Goal: Task Accomplishment & Management: Complete application form

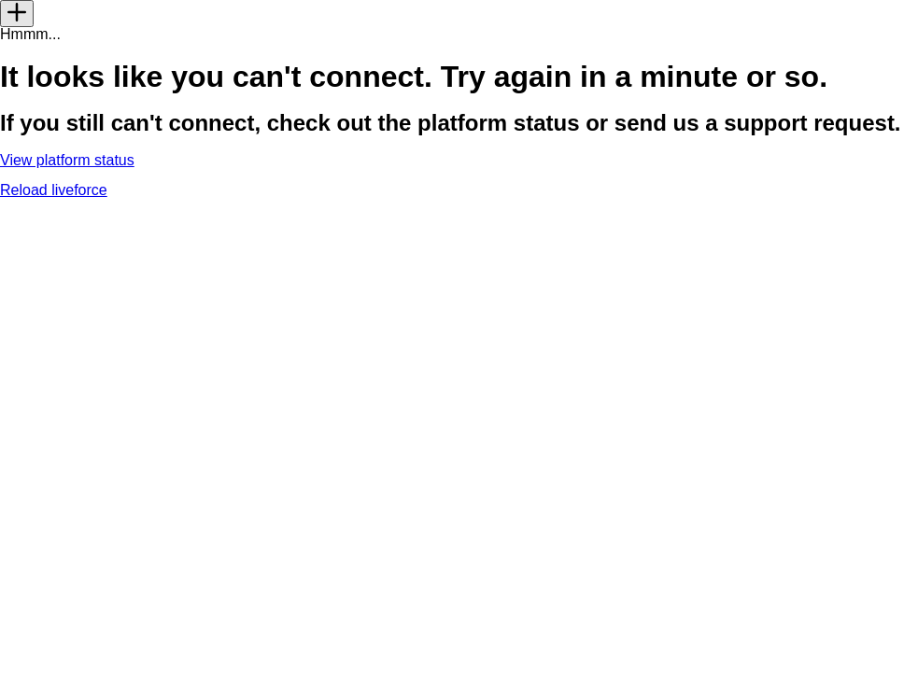
click at [107, 198] on link "Reload liveforce" at bounding box center [53, 190] width 107 height 16
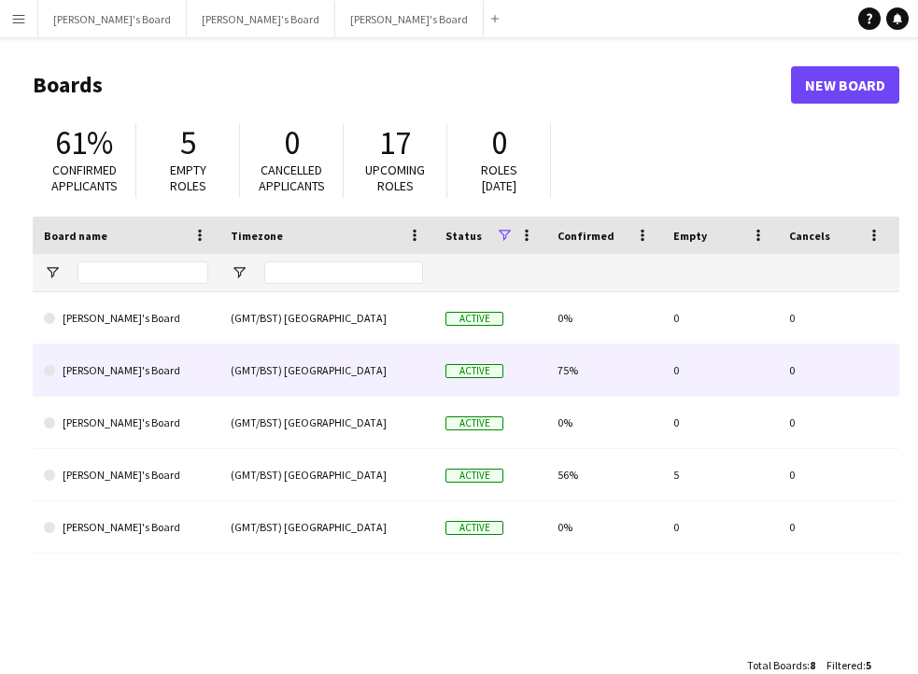
click at [179, 369] on link "[PERSON_NAME]'s Board" at bounding box center [126, 371] width 164 height 52
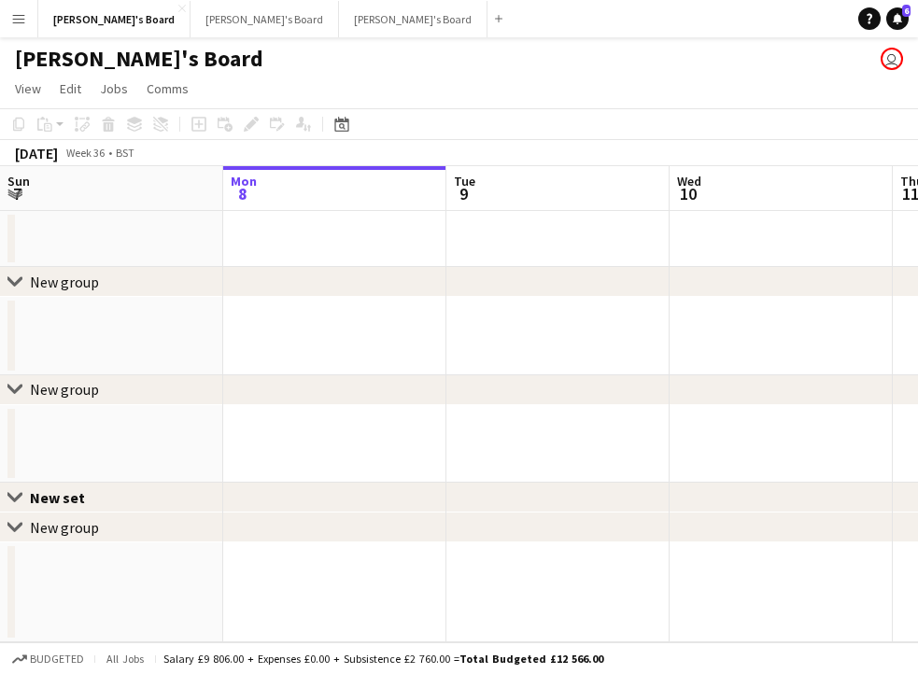
scroll to position [0, 460]
click at [39, 88] on span "View" at bounding box center [28, 88] width 26 height 17
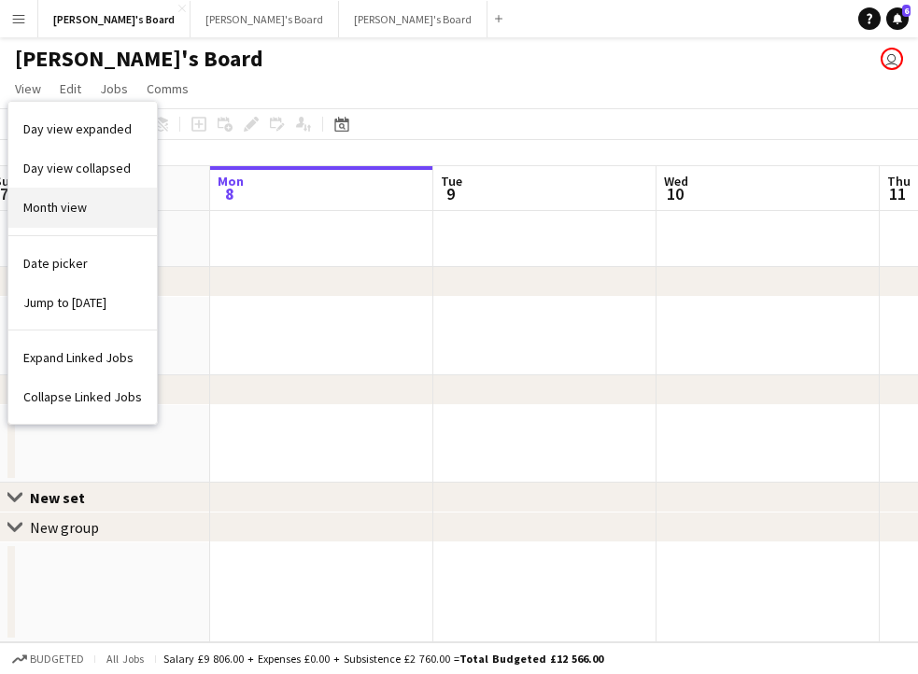
click at [52, 215] on span "Month view" at bounding box center [55, 207] width 64 height 17
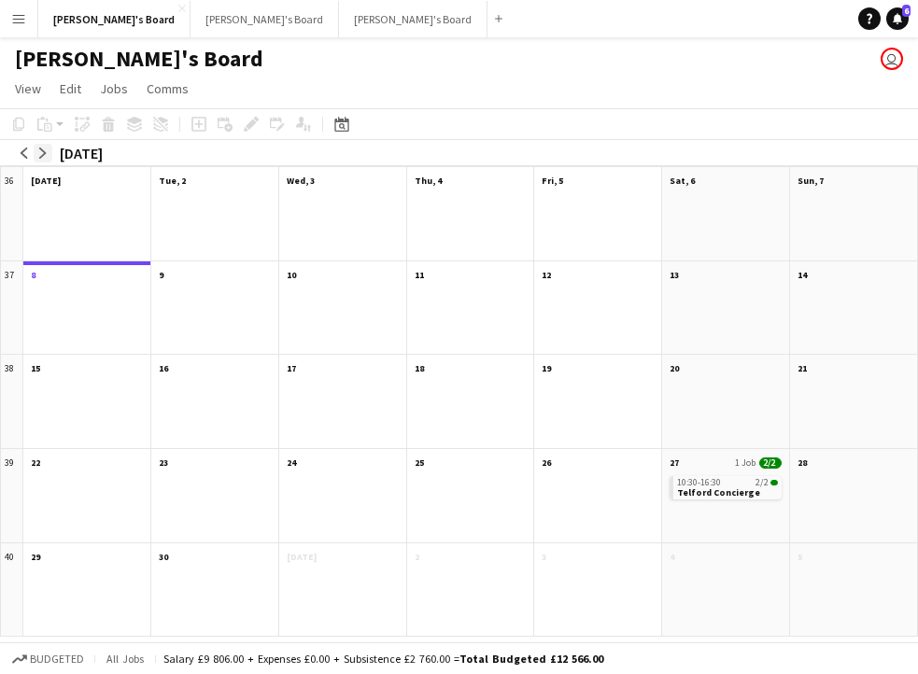
click at [50, 149] on button "arrow-right" at bounding box center [43, 153] width 19 height 19
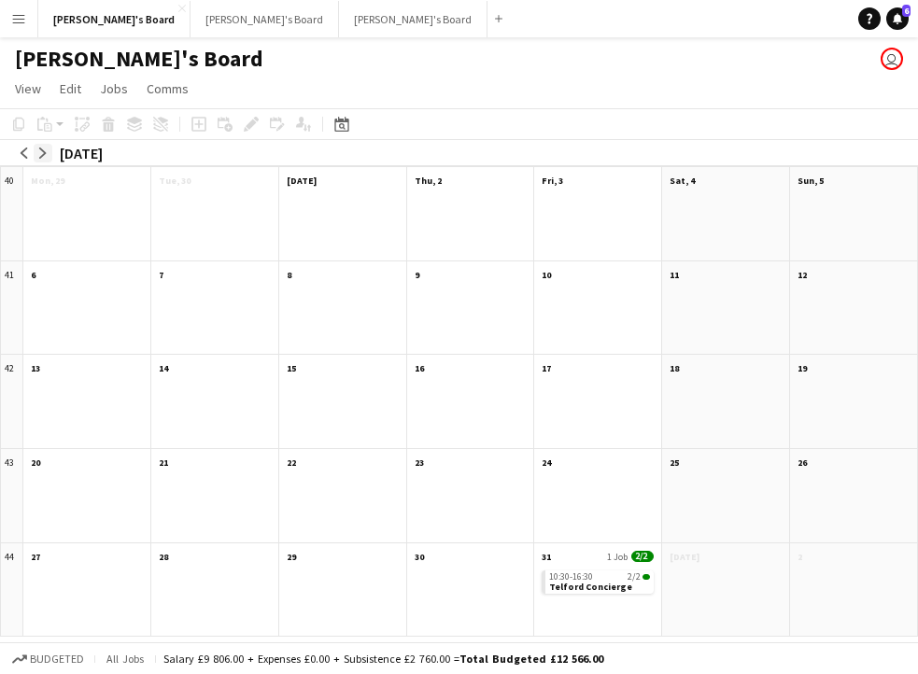
click at [50, 149] on button "arrow-right" at bounding box center [43, 153] width 19 height 19
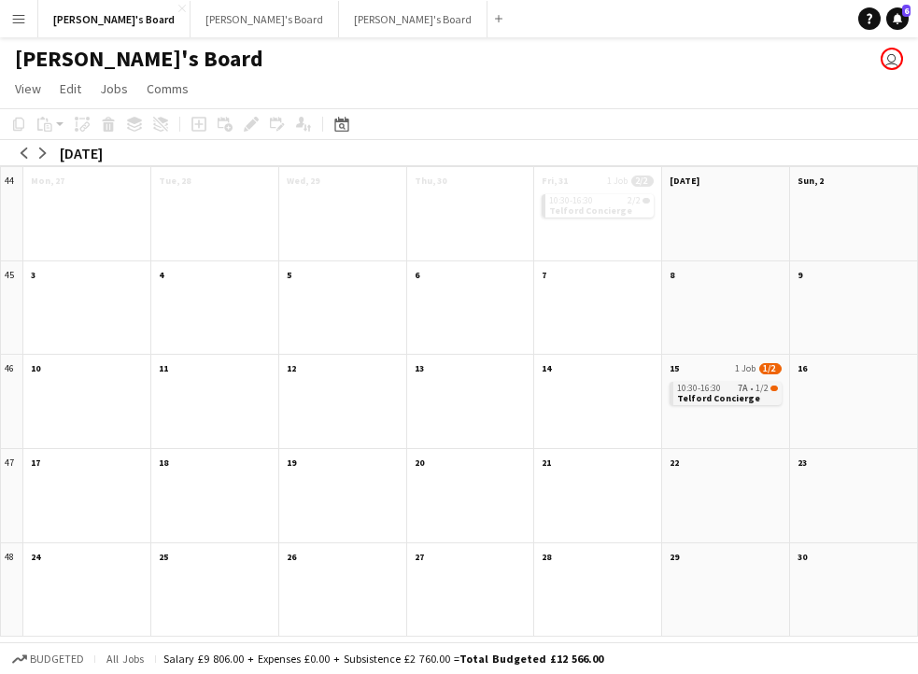
click at [686, 399] on span "Telford Concierge" at bounding box center [718, 398] width 83 height 12
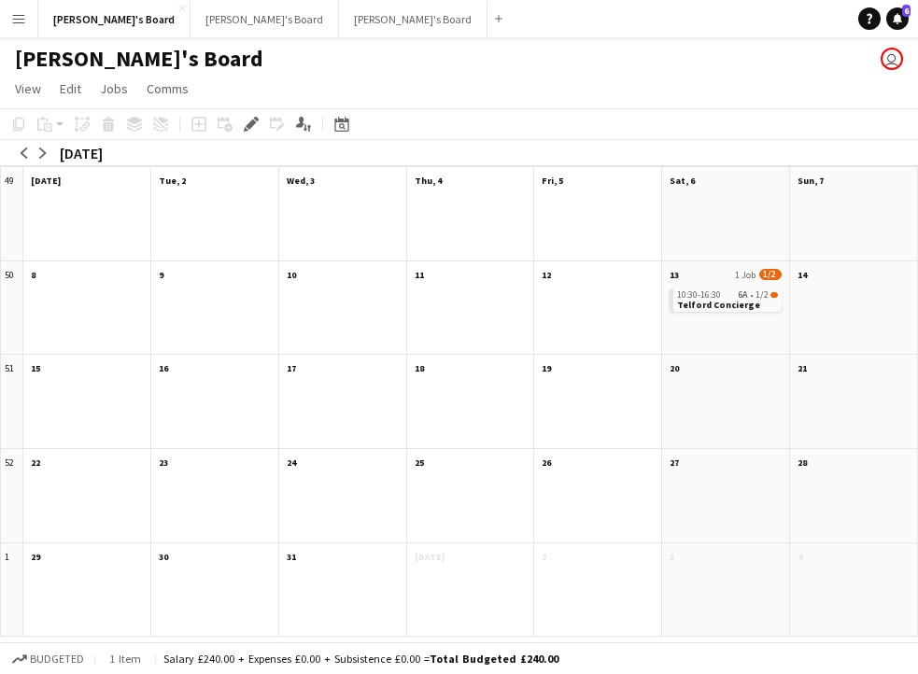
scroll to position [0, 0]
click at [733, 290] on div "10:30-16:30 6A • 1/2" at bounding box center [727, 294] width 101 height 9
click at [729, 281] on app-month-view-date-header "13 1 Job 1/2" at bounding box center [725, 273] width 127 height 23
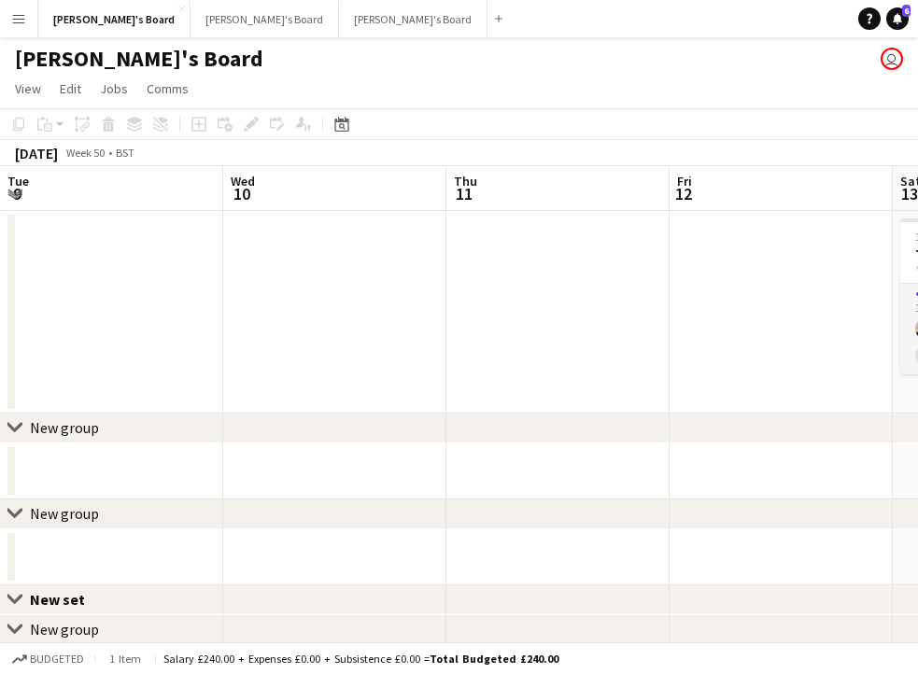
scroll to position [0, 642]
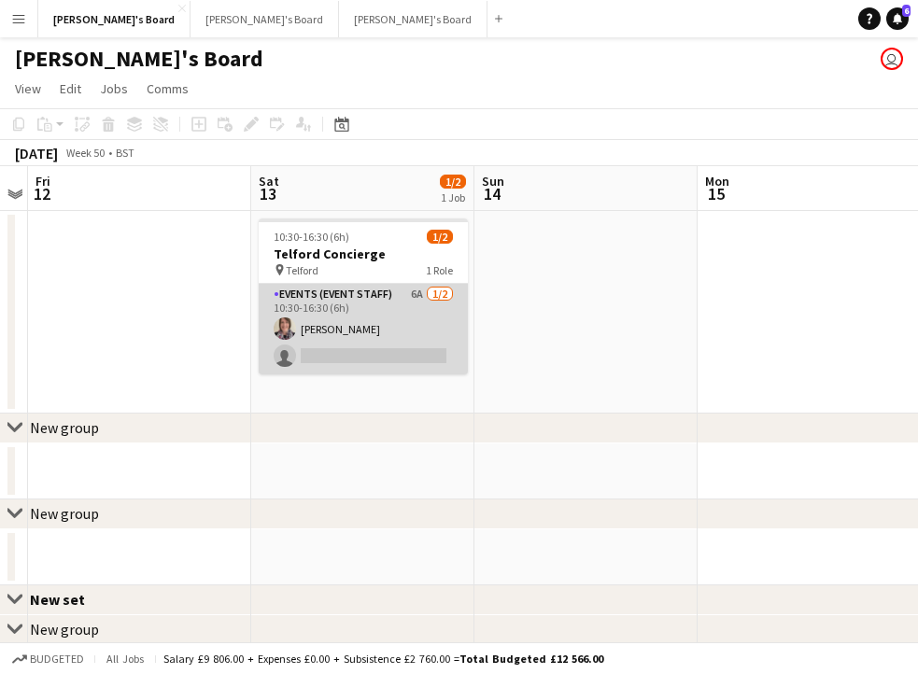
click at [426, 335] on app-card-role "Events (Event Staff) 6A [DATE] 10:30-16:30 (6h) [PERSON_NAME] single-neutral-ac…" at bounding box center [363, 329] width 209 height 91
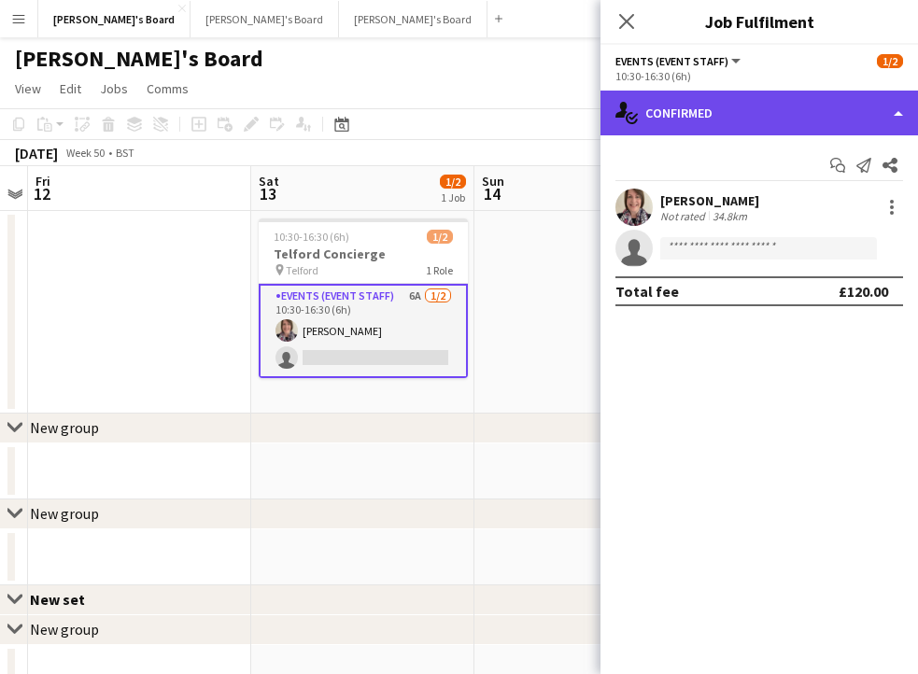
click at [800, 112] on div "single-neutral-actions-check-2 Confirmed" at bounding box center [760, 113] width 318 height 45
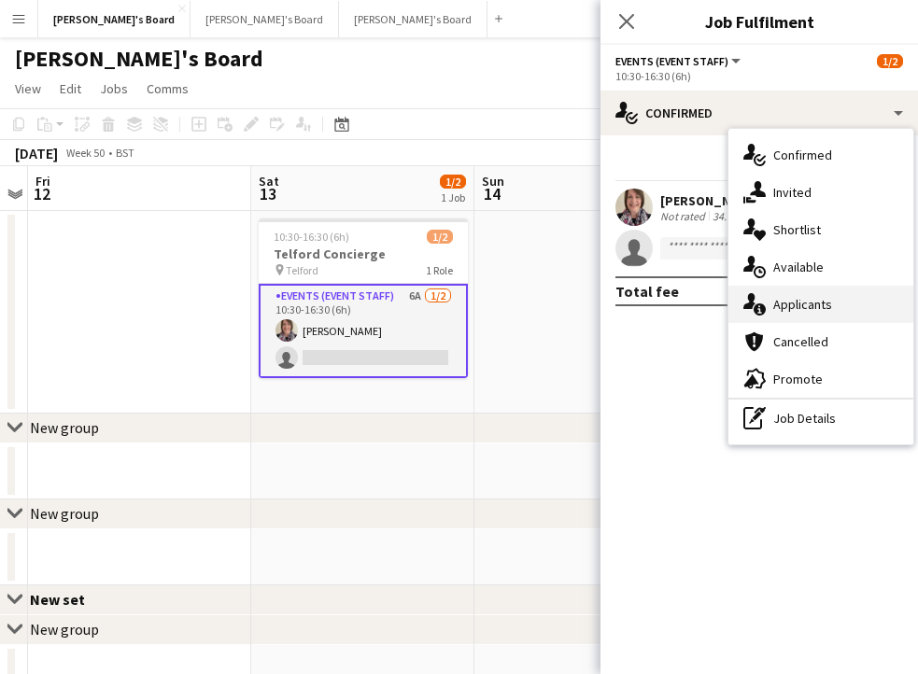
click at [797, 304] on span "Applicants" at bounding box center [802, 304] width 59 height 17
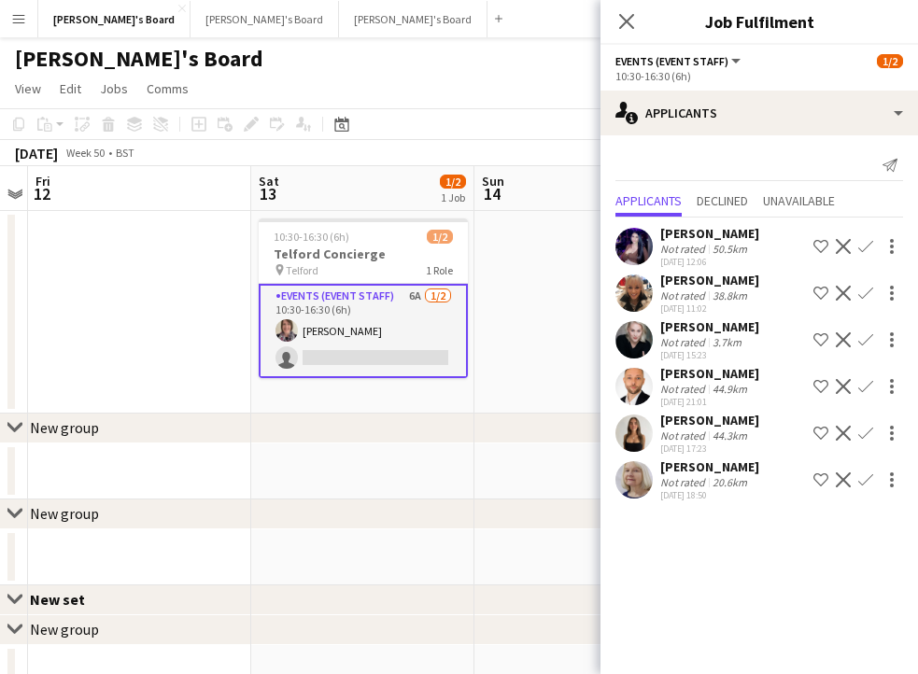
click at [870, 480] on app-icon "Confirm" at bounding box center [865, 480] width 15 height 15
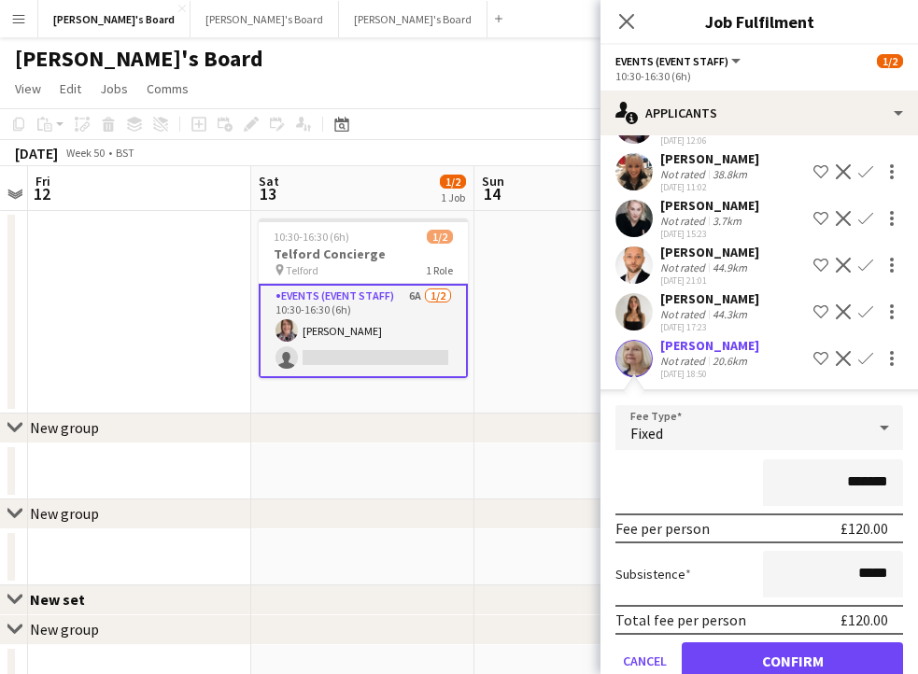
scroll to position [127, 0]
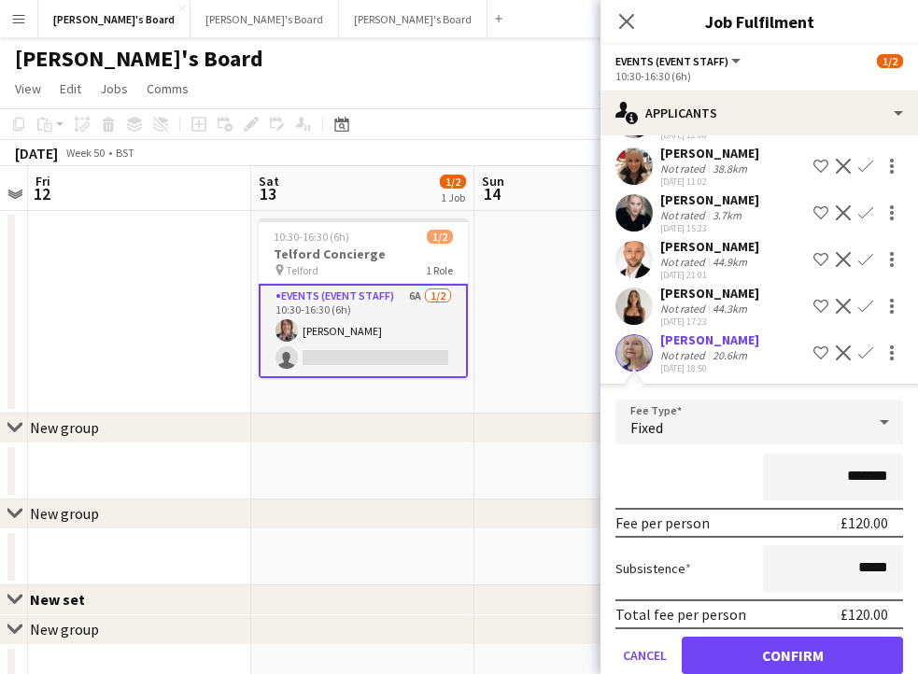
click at [831, 655] on button "Confirm" at bounding box center [792, 655] width 221 height 37
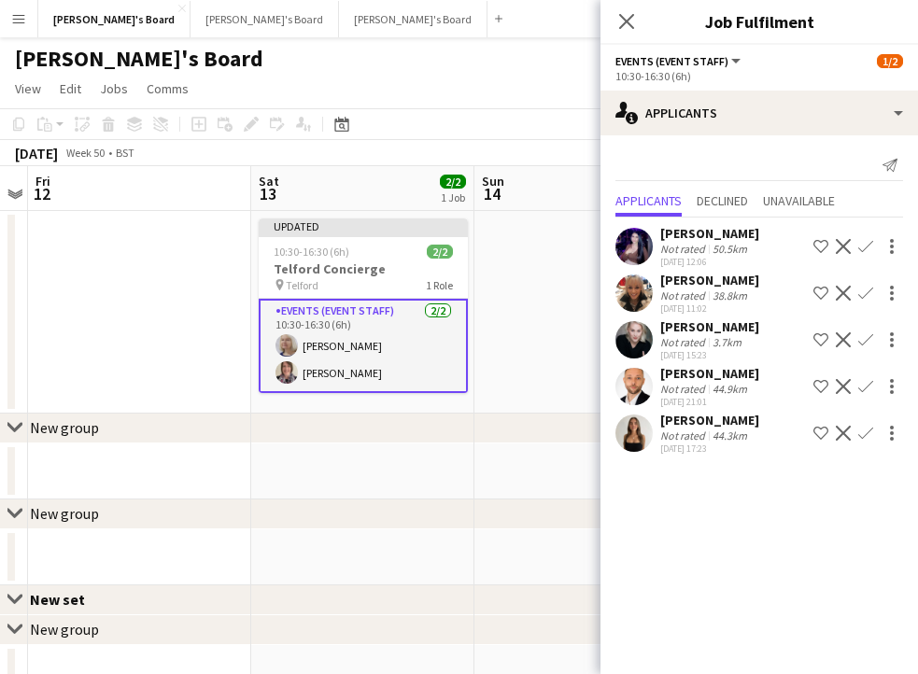
scroll to position [0, 0]
click at [620, 29] on icon at bounding box center [626, 21] width 18 height 18
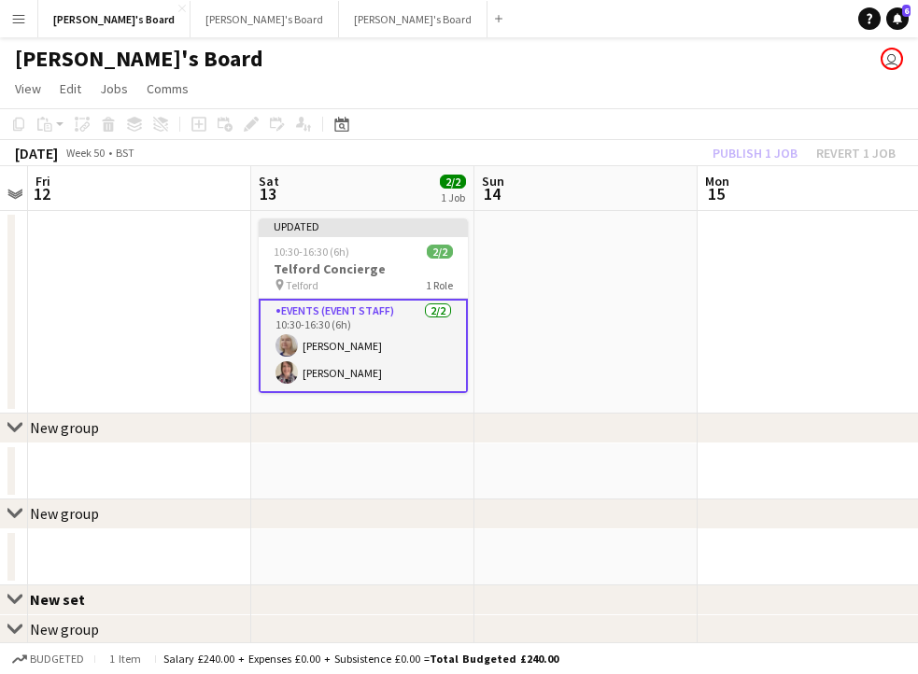
click at [737, 161] on div "Publish 1 job Revert 1 job" at bounding box center [804, 153] width 228 height 24
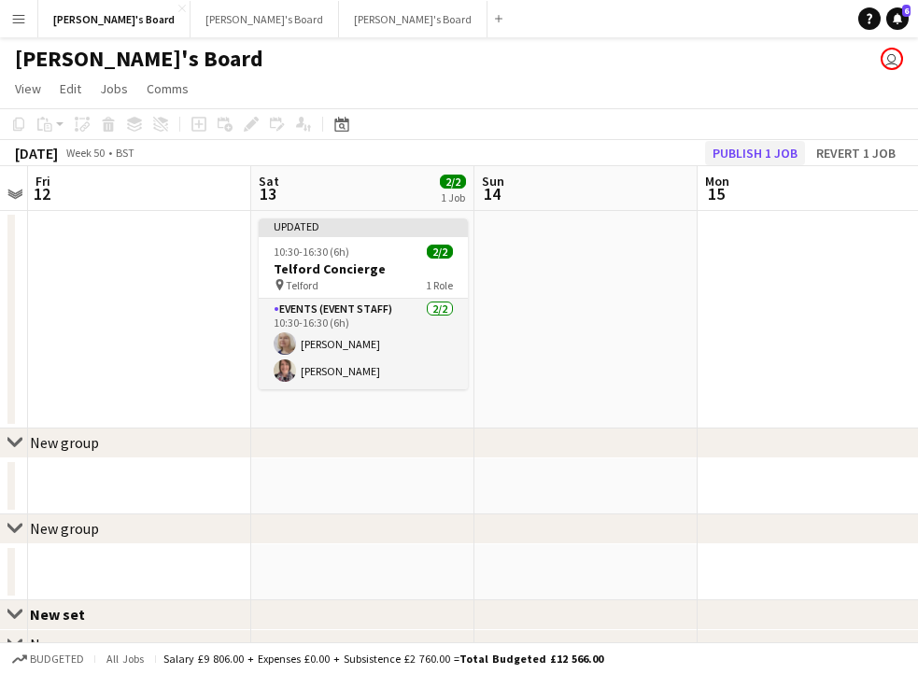
click at [744, 156] on button "Publish 1 job" at bounding box center [755, 153] width 100 height 24
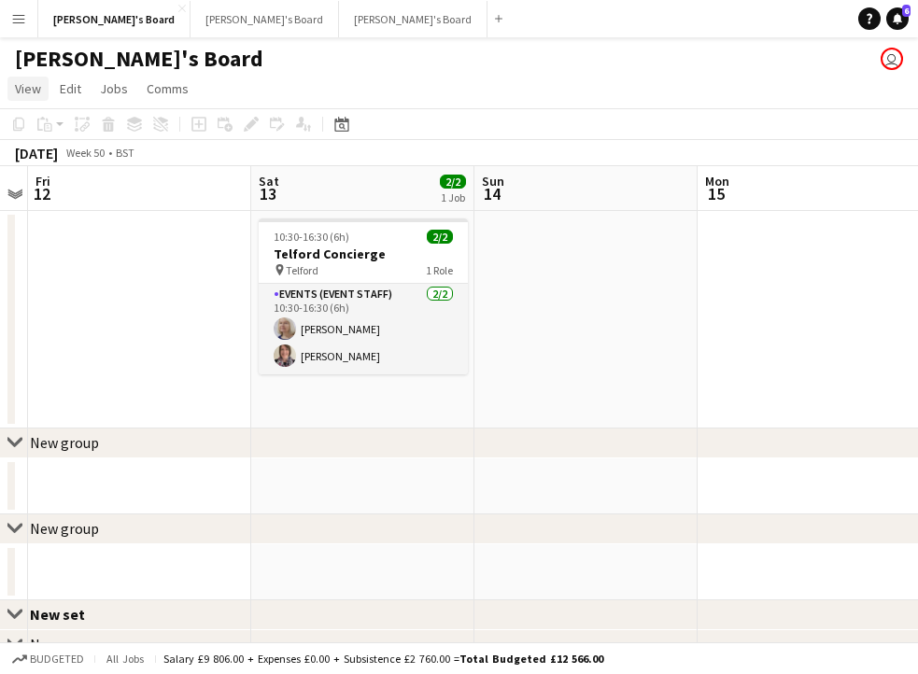
click at [35, 92] on span "View" at bounding box center [28, 88] width 26 height 17
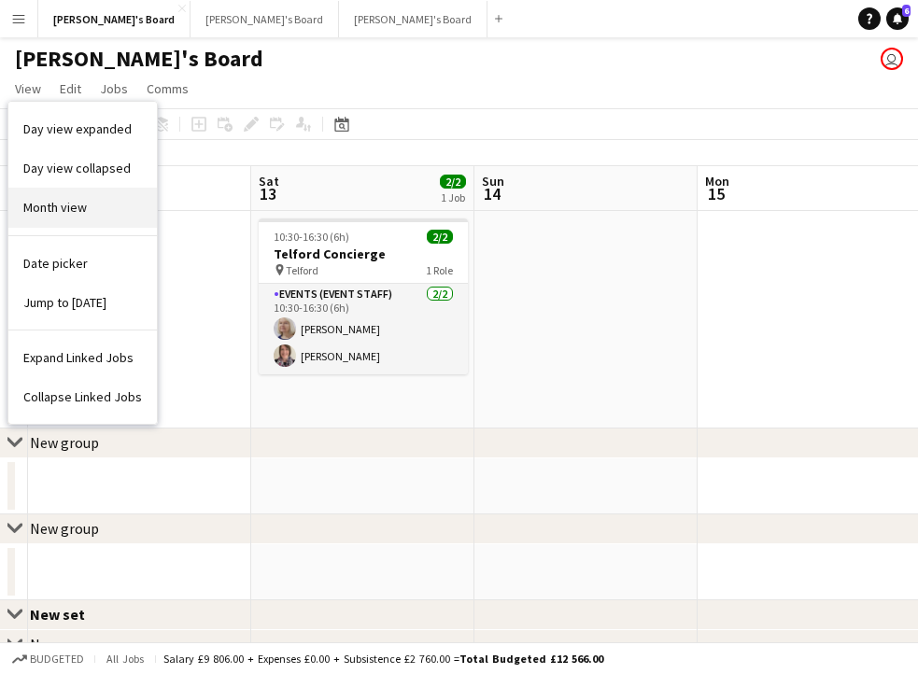
click at [44, 217] on link "Month view" at bounding box center [82, 207] width 149 height 39
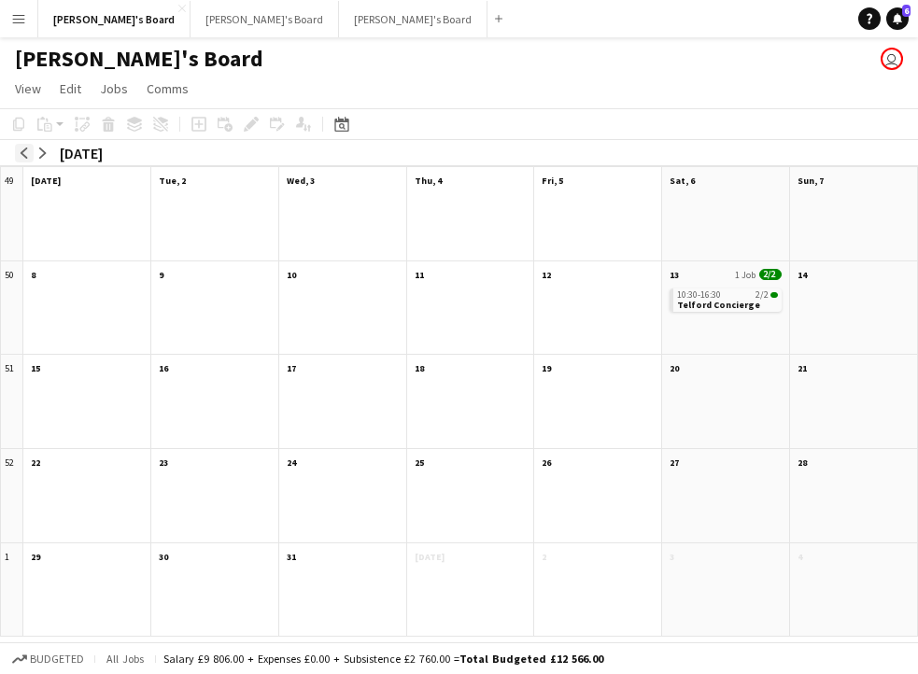
click at [22, 148] on app-icon "arrow-left" at bounding box center [24, 153] width 11 height 11
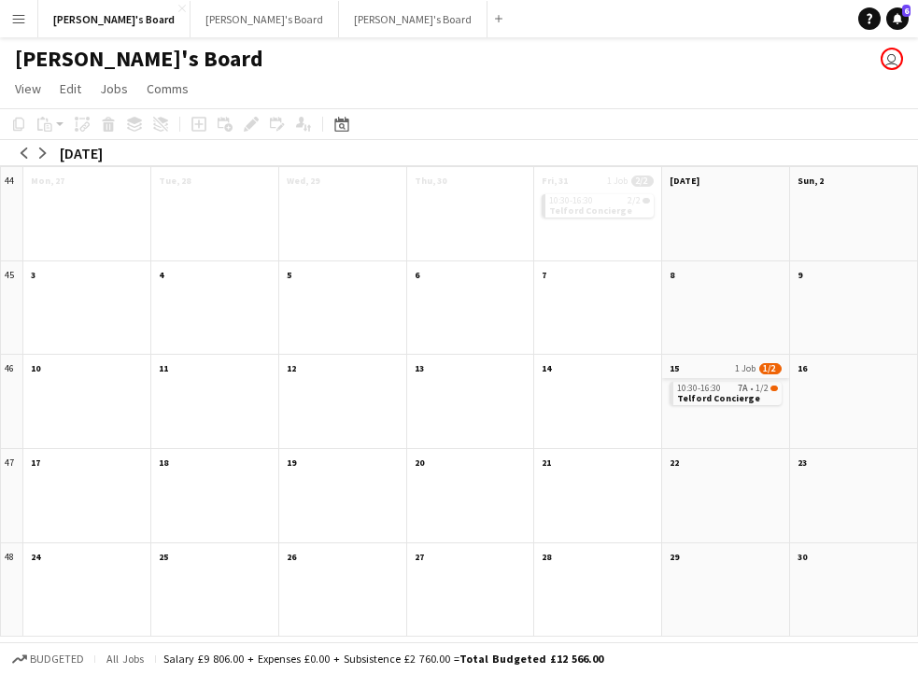
click at [729, 375] on app-month-view-date-header "15 1 Job 1/2" at bounding box center [725, 366] width 127 height 23
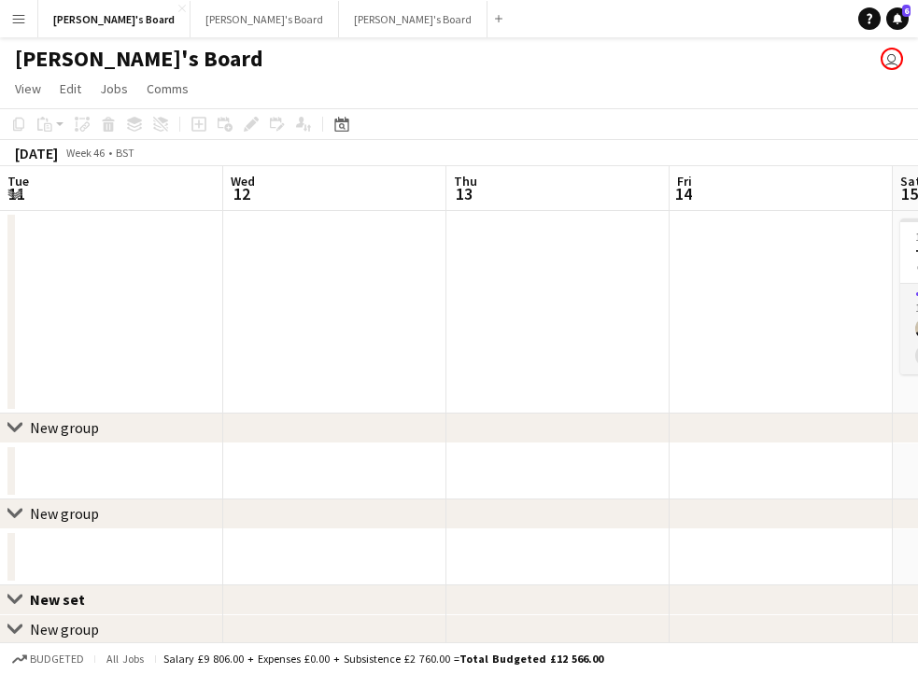
scroll to position [0, 642]
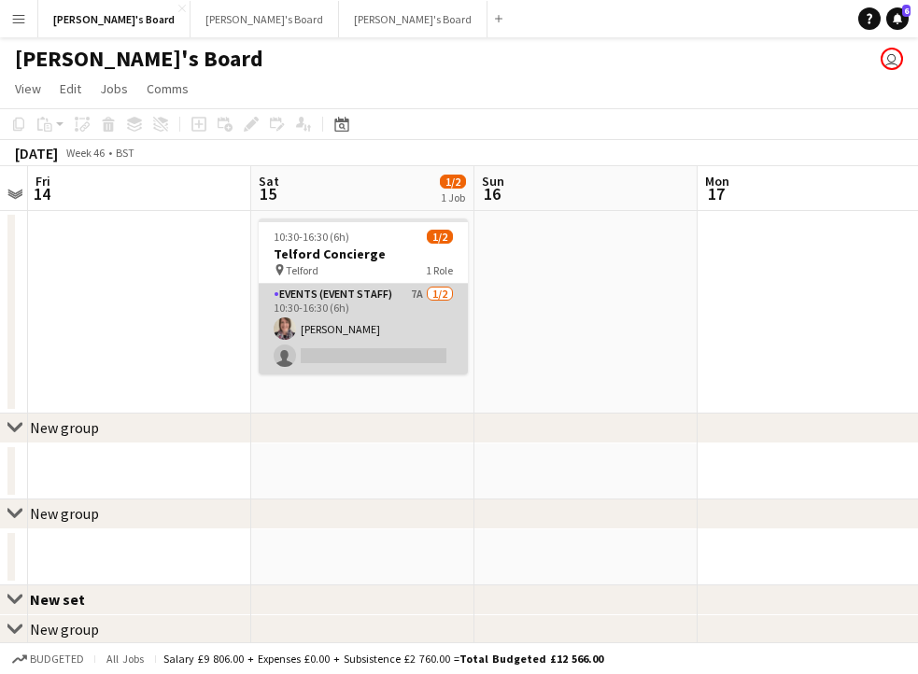
click at [408, 357] on app-card-role "Events (Event Staff) 7A [DATE] 10:30-16:30 (6h) [PERSON_NAME] single-neutral-ac…" at bounding box center [363, 329] width 209 height 91
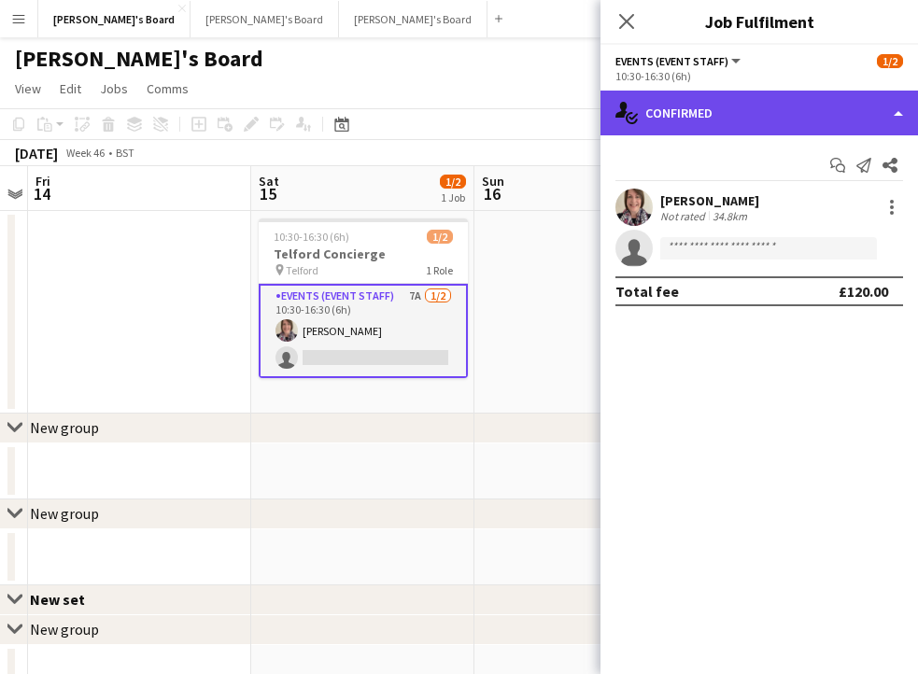
click at [764, 115] on div "single-neutral-actions-check-2 Confirmed" at bounding box center [760, 113] width 318 height 45
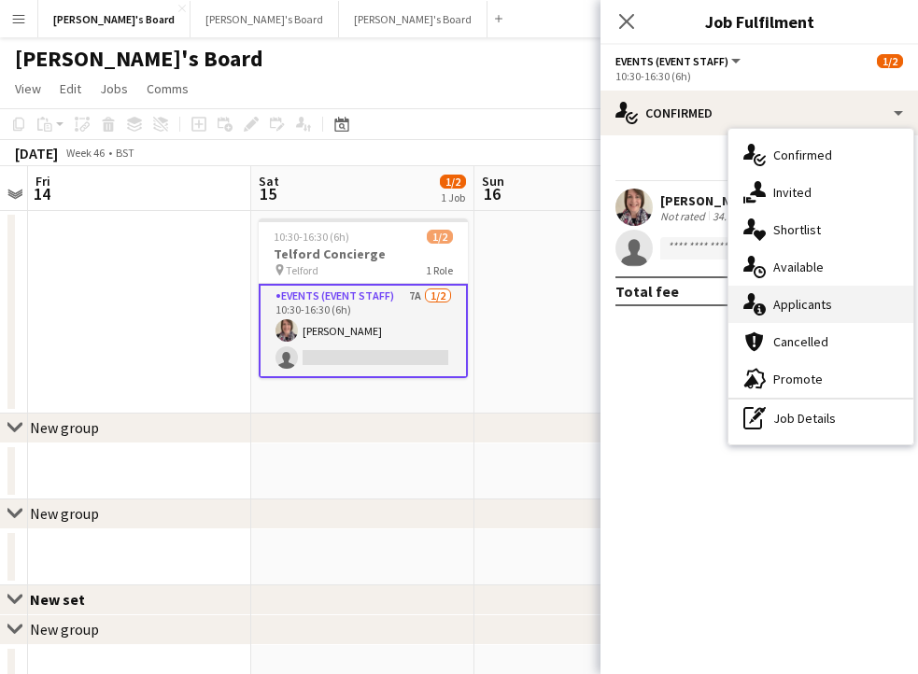
click at [766, 297] on div "single-neutral-actions-information Applicants" at bounding box center [821, 304] width 185 height 37
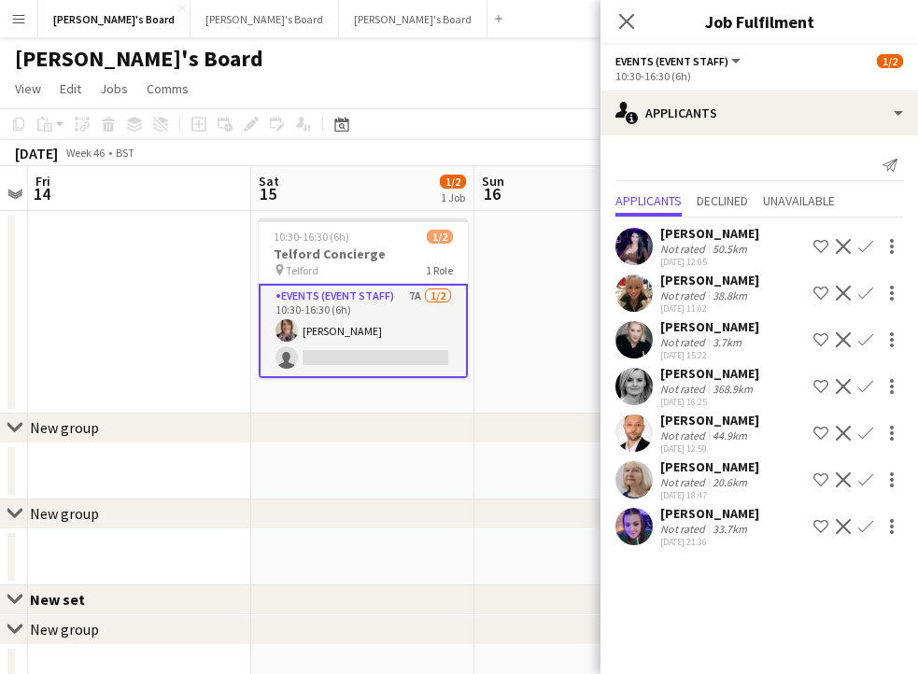
click at [867, 480] on app-icon "Confirm" at bounding box center [865, 480] width 15 height 15
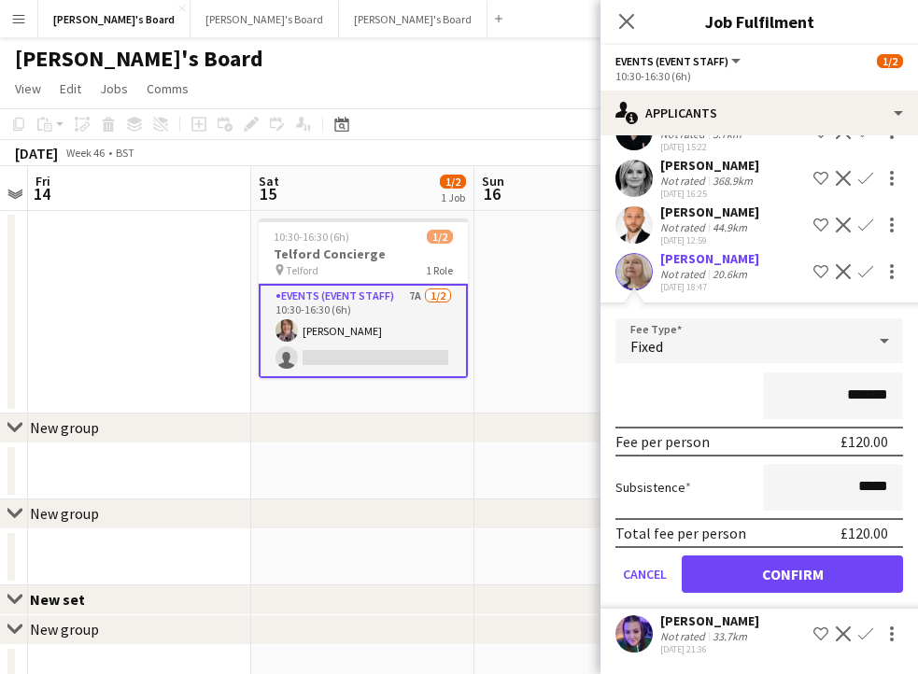
scroll to position [208, 0]
click at [804, 569] on button "Confirm" at bounding box center [792, 574] width 221 height 37
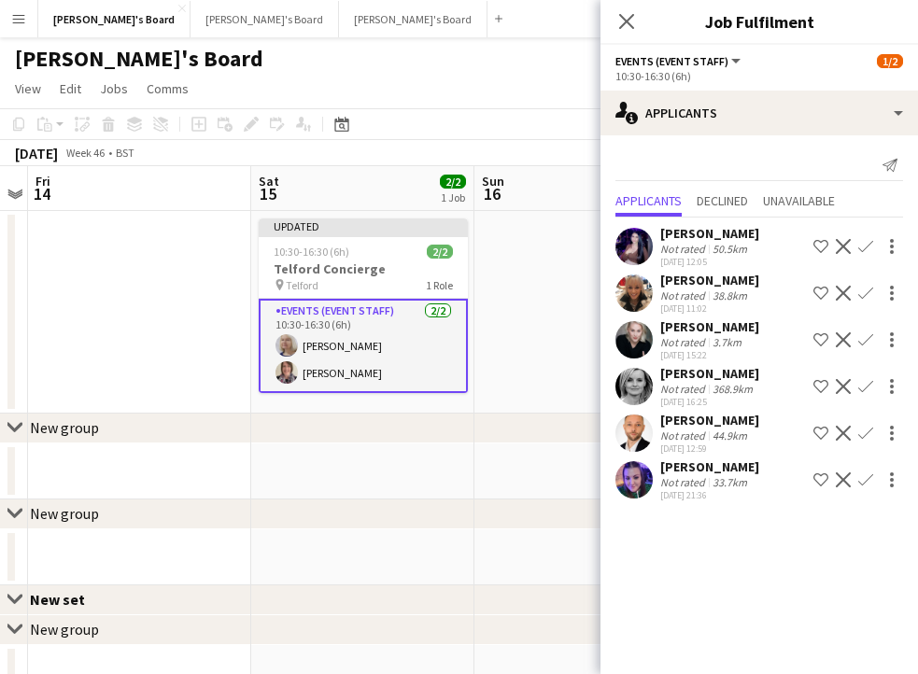
scroll to position [0, 0]
click at [625, 23] on icon at bounding box center [626, 21] width 18 height 18
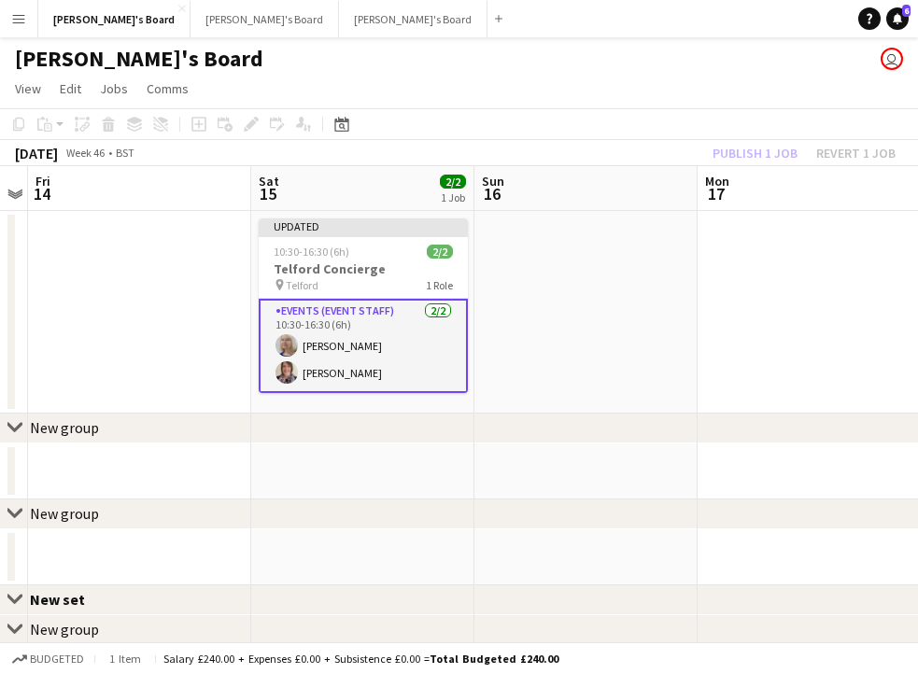
click at [725, 154] on div "Publish 1 job Revert 1 job" at bounding box center [804, 153] width 228 height 24
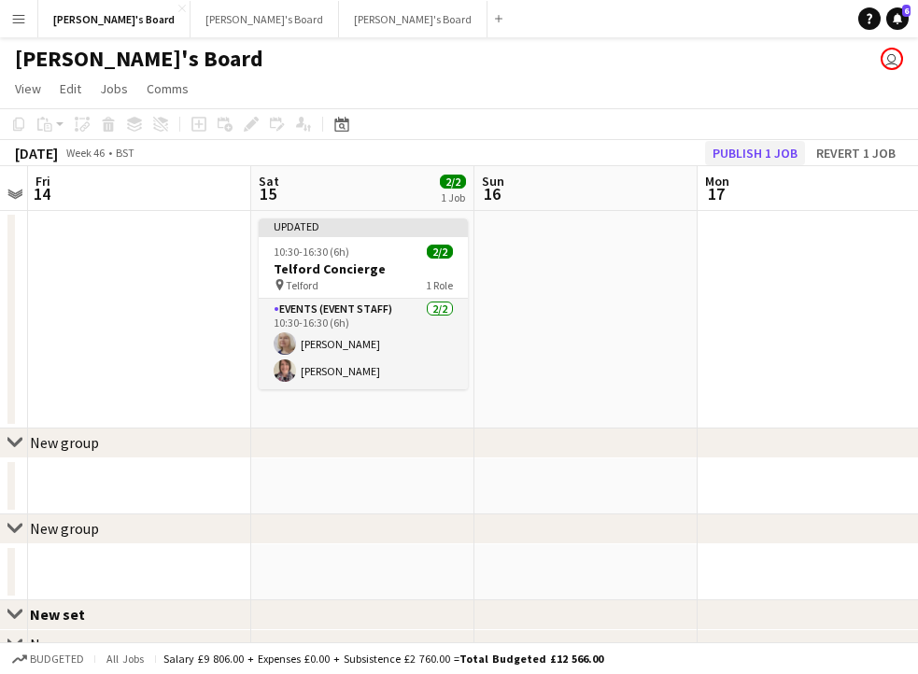
click at [737, 154] on button "Publish 1 job" at bounding box center [755, 153] width 100 height 24
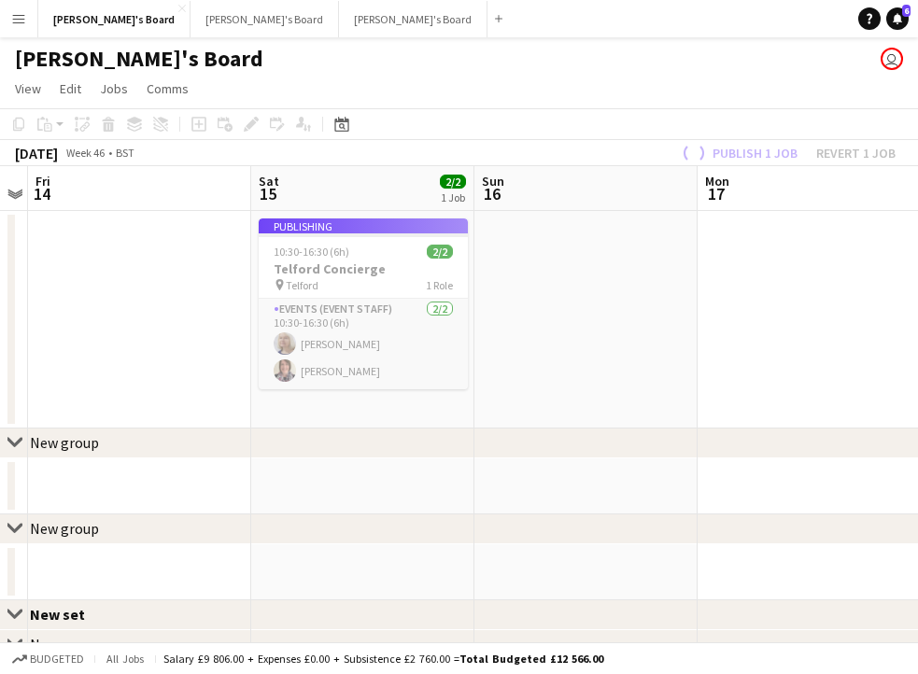
click at [317, 471] on app-date-cell at bounding box center [362, 487] width 223 height 56
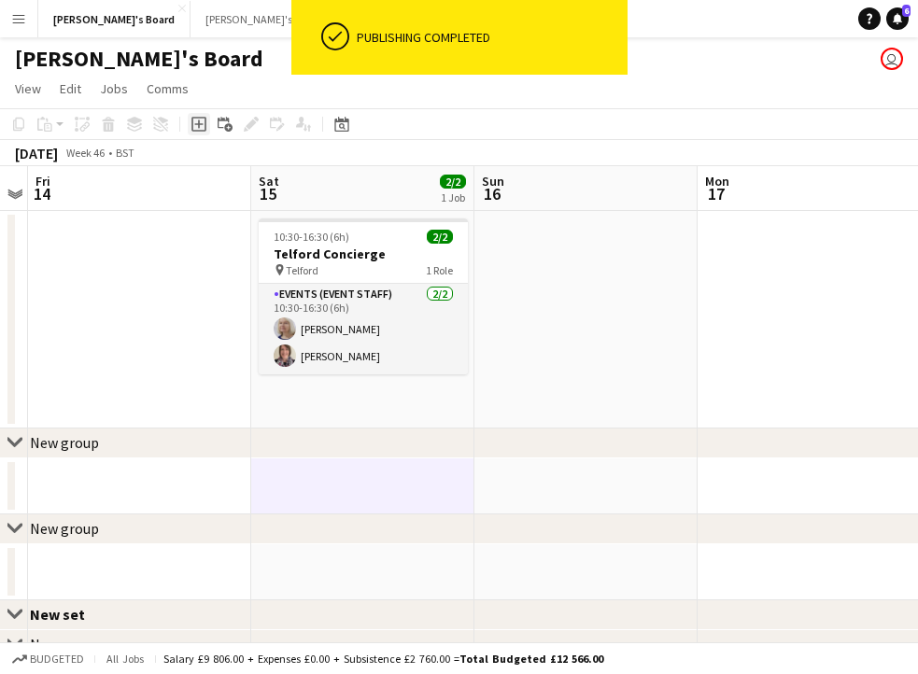
click at [206, 128] on div "Add job" at bounding box center [199, 124] width 22 height 22
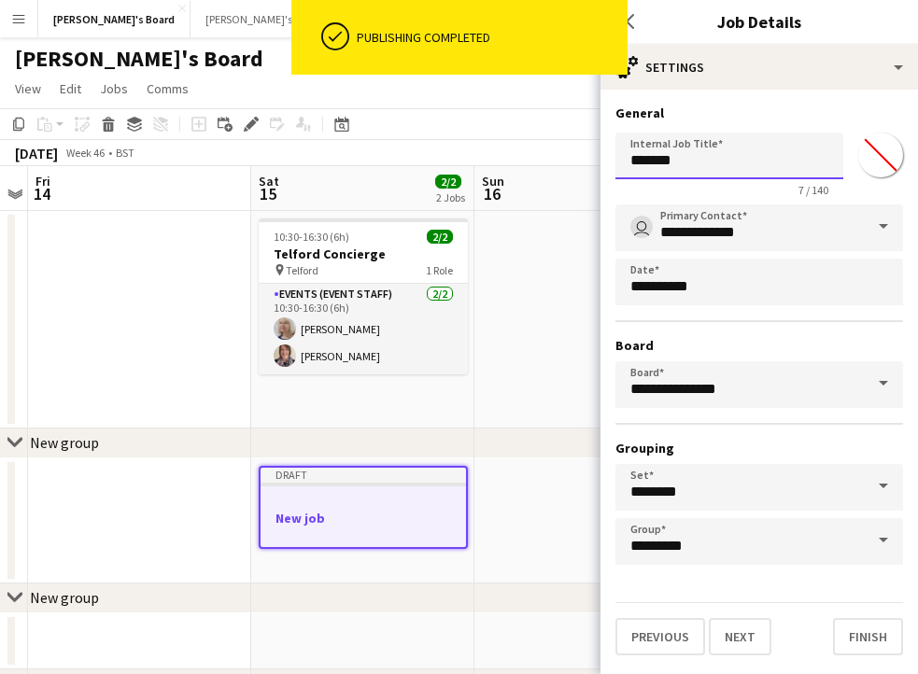
click at [706, 175] on input "*******" at bounding box center [730, 156] width 228 height 47
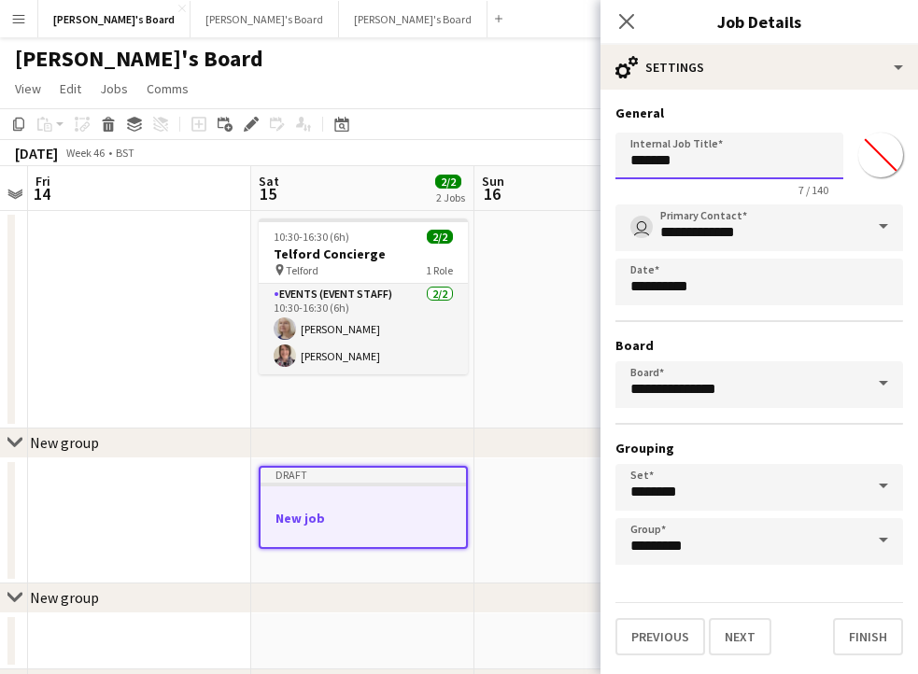
click at [706, 175] on input "*******" at bounding box center [730, 156] width 228 height 47
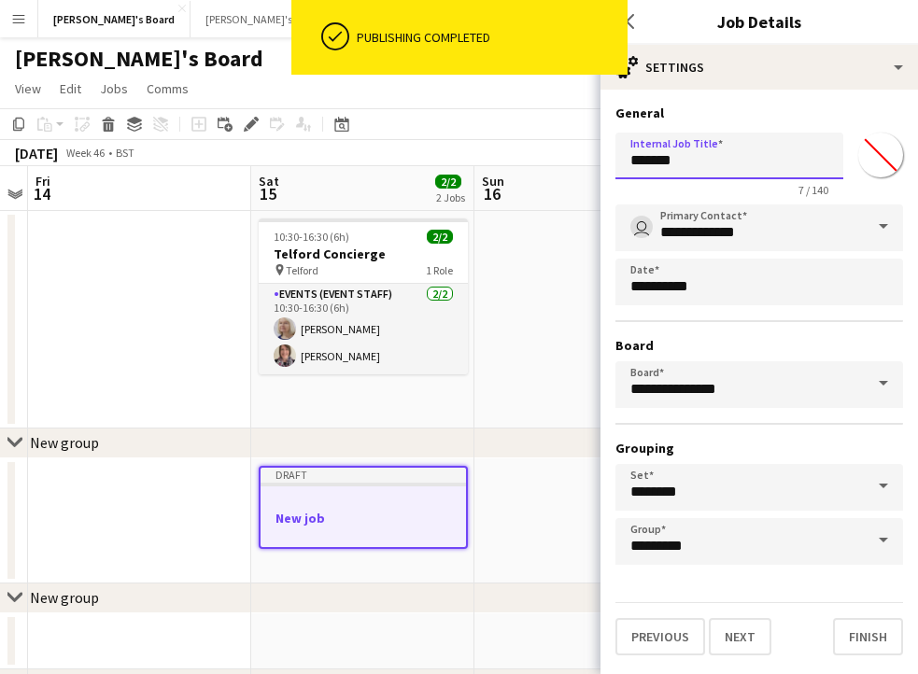
click at [706, 175] on input "*******" at bounding box center [730, 156] width 228 height 47
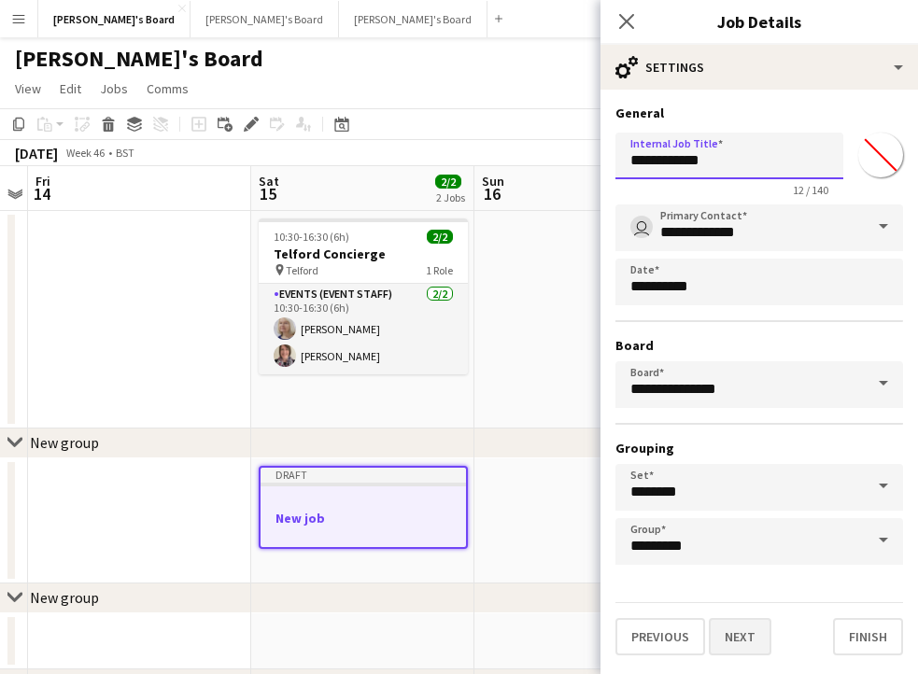
type input "**********"
click at [760, 635] on button "Next" at bounding box center [740, 636] width 63 height 37
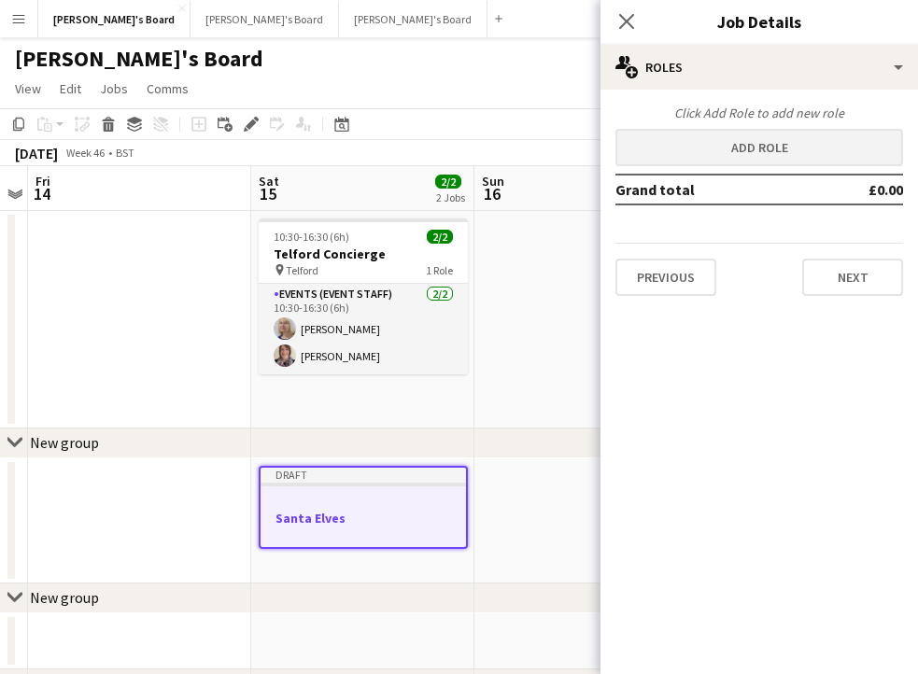
click at [715, 148] on button "Add role" at bounding box center [760, 147] width 288 height 37
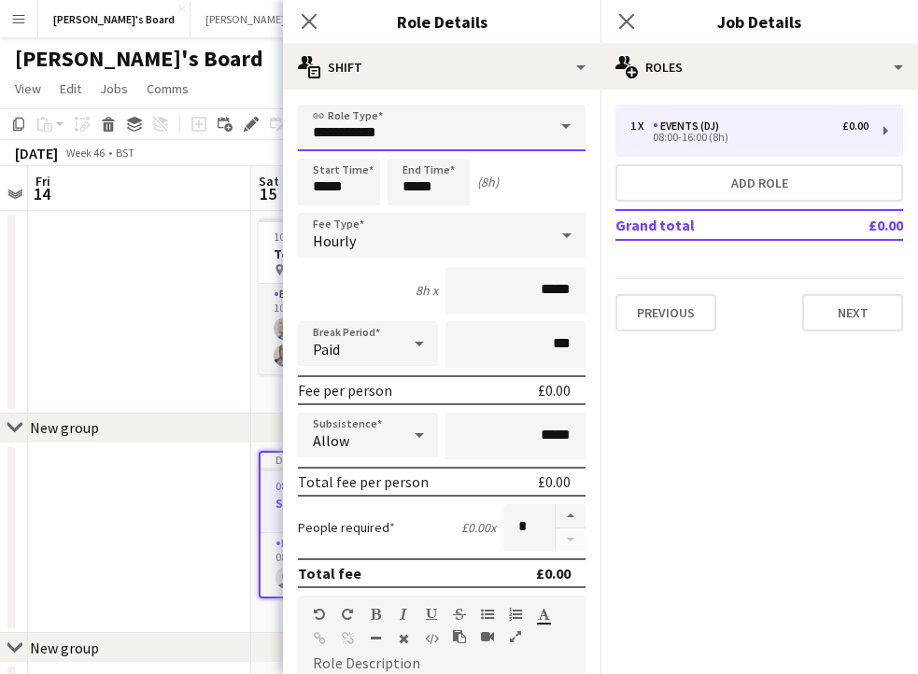
click at [418, 134] on input "**********" at bounding box center [442, 128] width 288 height 47
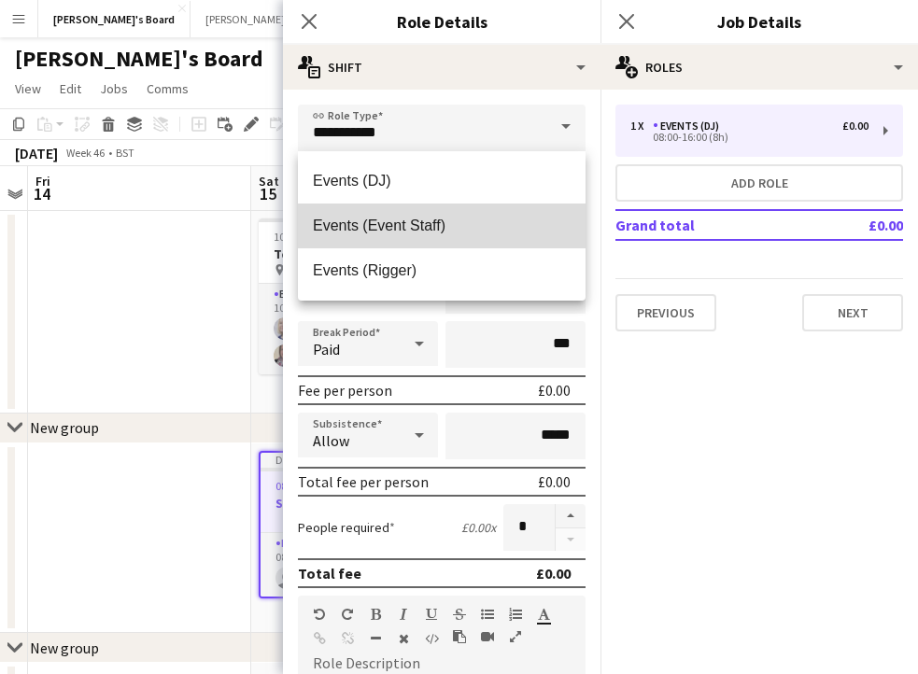
click at [418, 219] on span "Events (Event Staff)" at bounding box center [442, 226] width 258 height 18
type input "**********"
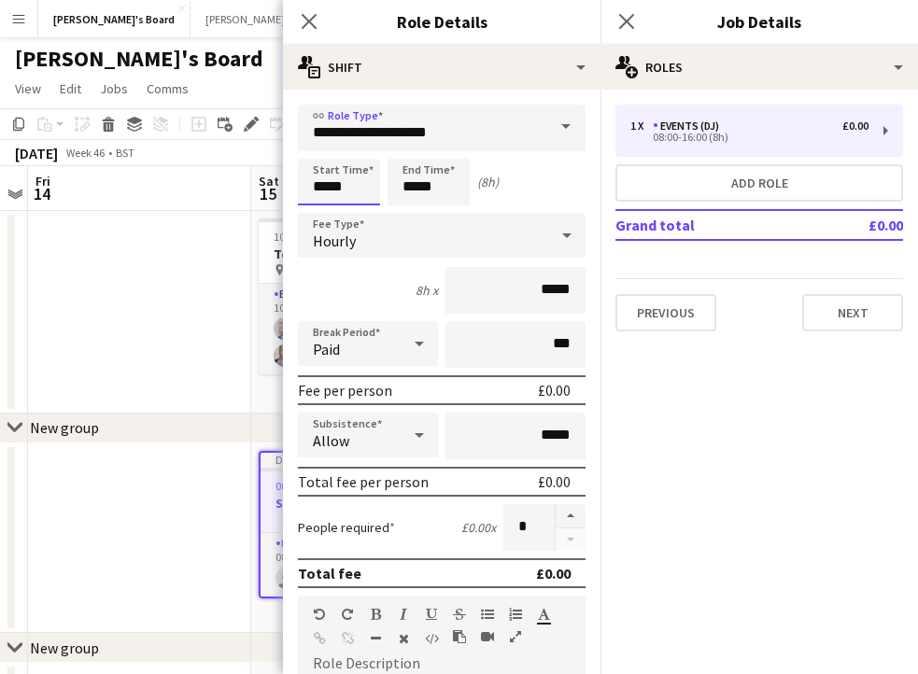
click at [354, 186] on input "*****" at bounding box center [339, 182] width 82 height 47
click at [319, 152] on div at bounding box center [320, 149] width 37 height 19
click at [355, 149] on div at bounding box center [357, 149] width 37 height 19
type input "*****"
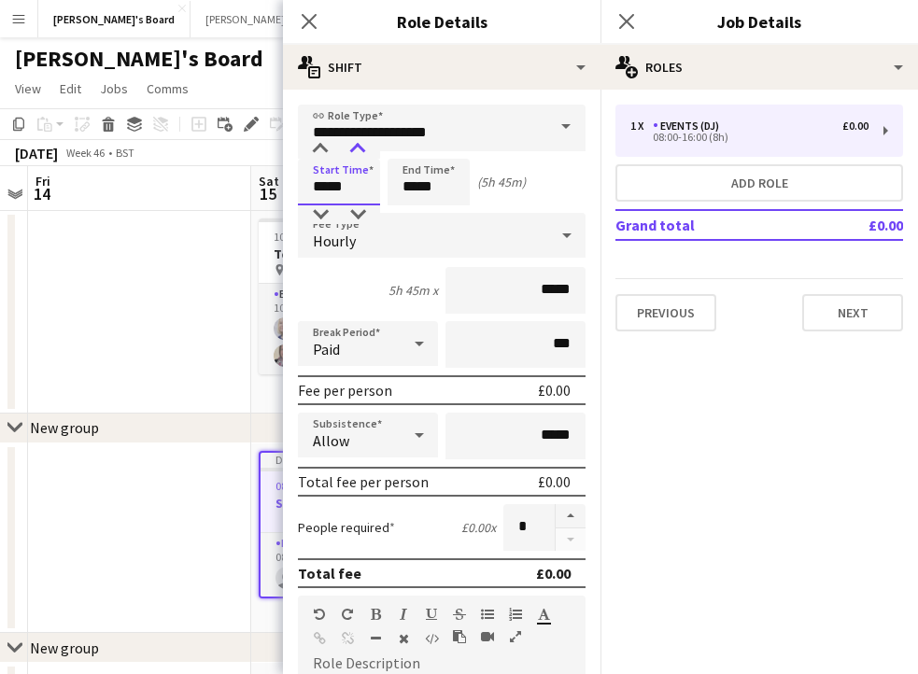
click at [355, 149] on div at bounding box center [357, 149] width 37 height 19
click at [431, 199] on input "*****" at bounding box center [429, 182] width 82 height 47
click at [444, 156] on div at bounding box center [447, 149] width 37 height 19
type input "*****"
click at [444, 154] on div at bounding box center [447, 149] width 37 height 19
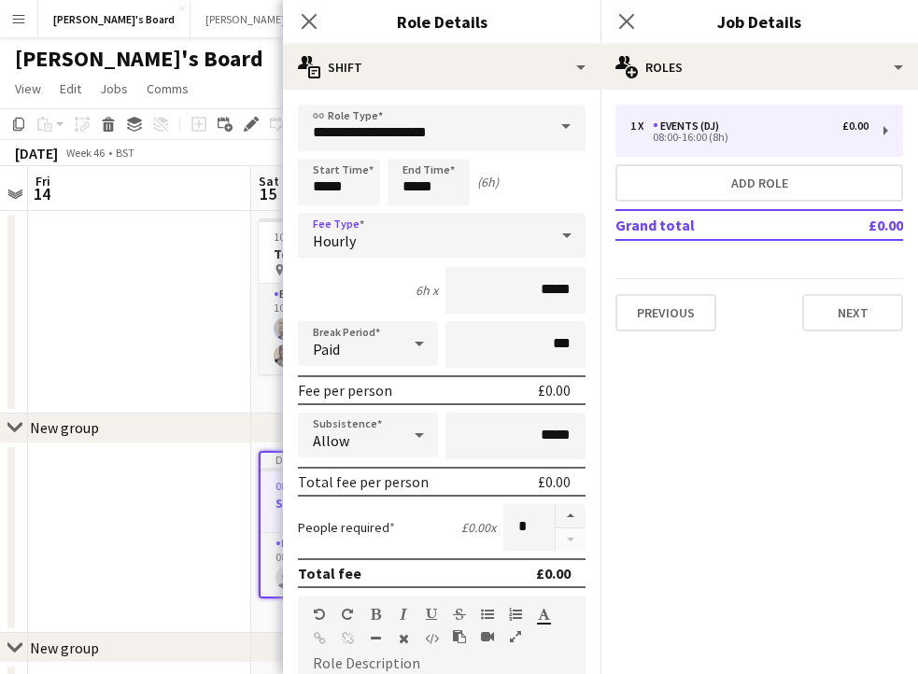
click at [426, 250] on div "Hourly" at bounding box center [423, 235] width 250 height 45
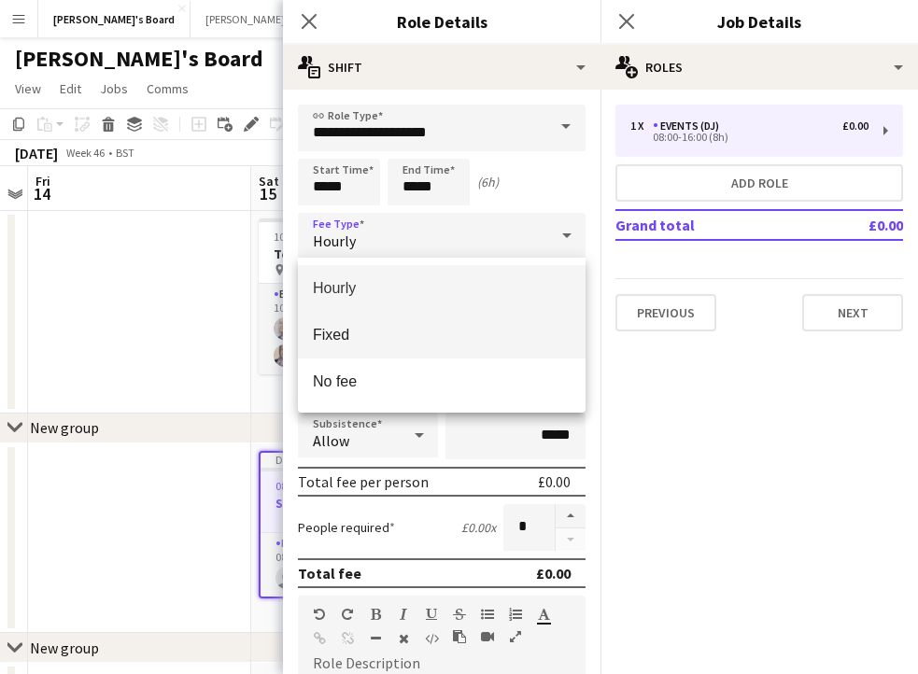
click at [398, 331] on span "Fixed" at bounding box center [442, 335] width 258 height 18
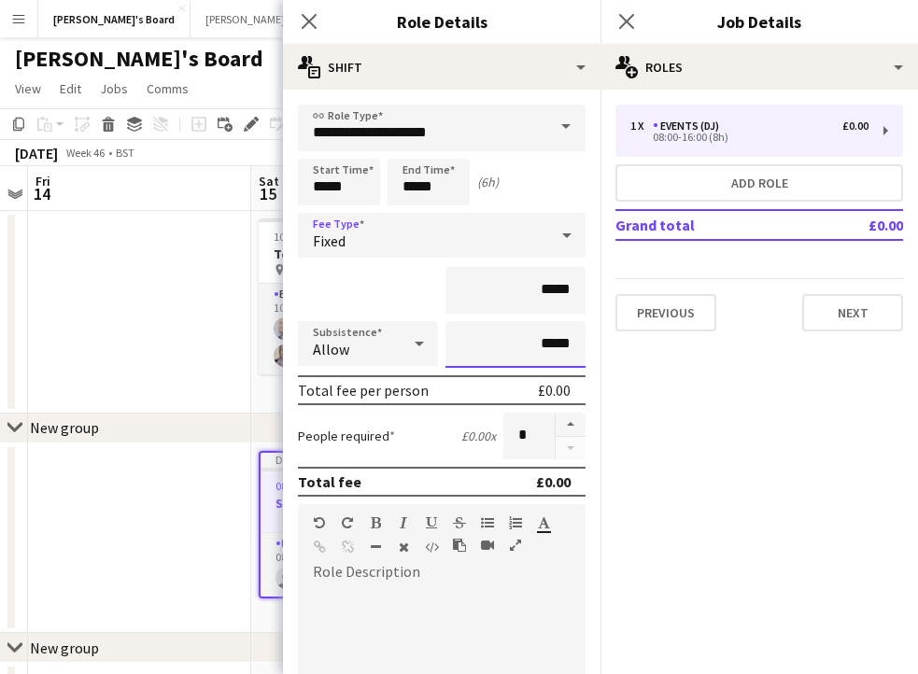
click at [527, 343] on input "*****" at bounding box center [516, 344] width 140 height 47
click at [530, 292] on input "*****" at bounding box center [516, 290] width 140 height 47
drag, startPoint x: 530, startPoint y: 292, endPoint x: 571, endPoint y: 292, distance: 41.1
click at [571, 292] on input "*****" at bounding box center [516, 290] width 140 height 47
type input "*******"
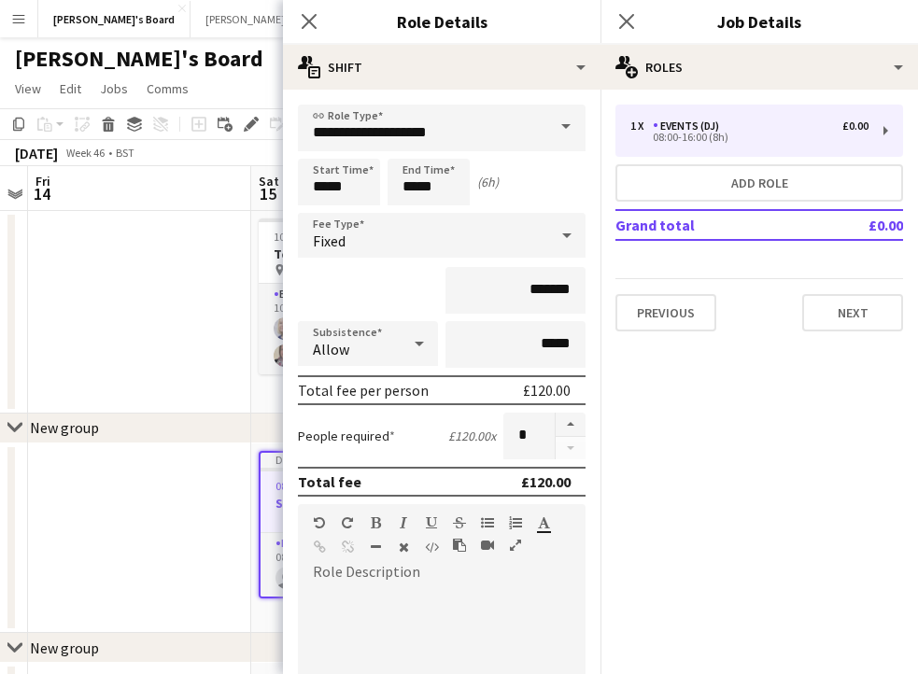
click at [392, 280] on div "*******" at bounding box center [442, 290] width 288 height 47
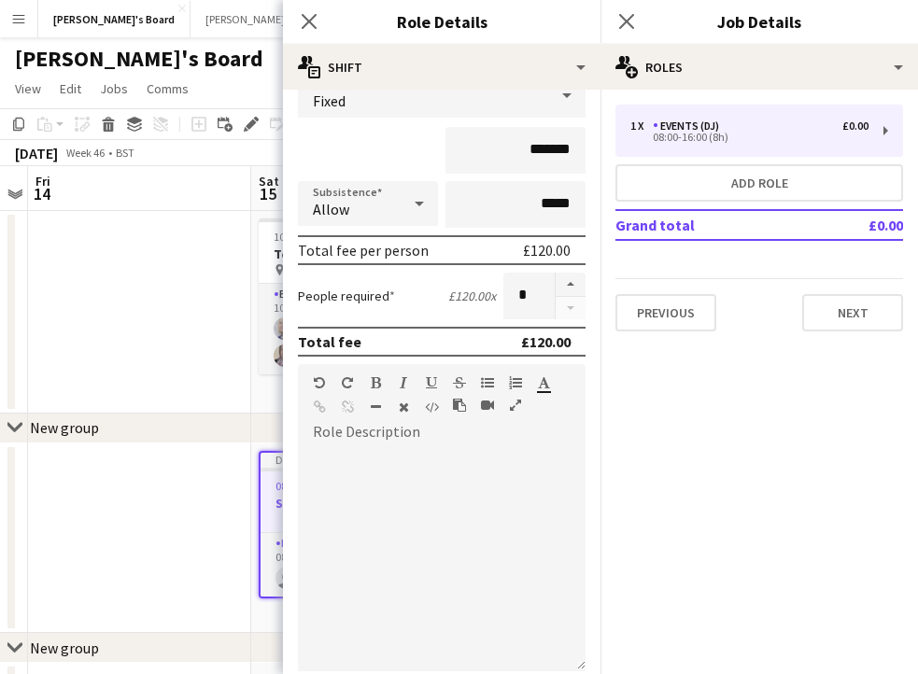
scroll to position [137, 0]
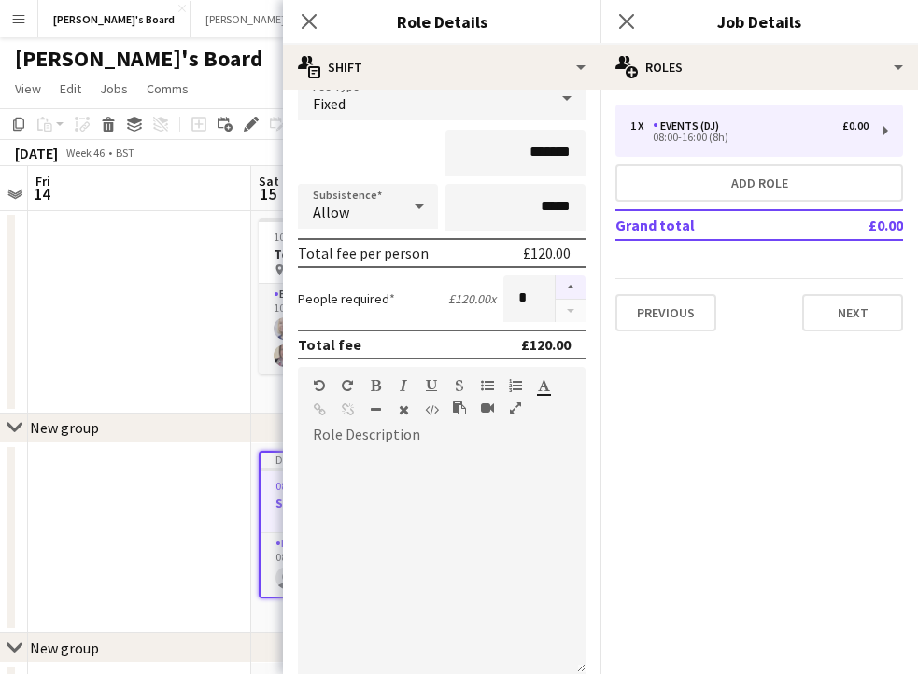
click at [567, 290] on button "button" at bounding box center [571, 288] width 30 height 24
click at [563, 282] on button "button" at bounding box center [571, 288] width 30 height 24
type input "*"
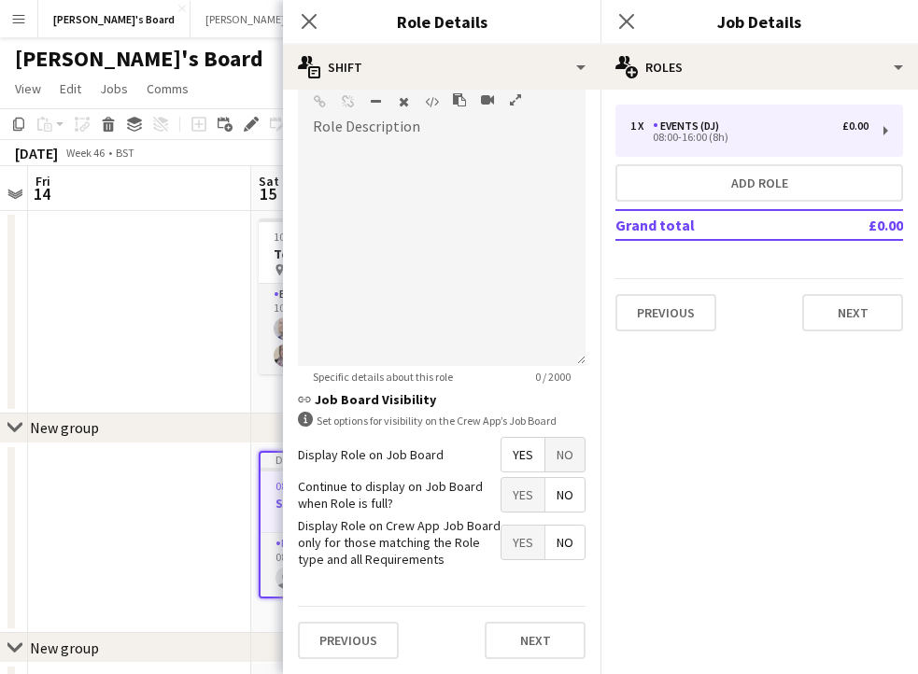
scroll to position [445, 0]
click at [526, 461] on span "Yes" at bounding box center [523, 456] width 43 height 34
click at [517, 449] on span "Yes" at bounding box center [523, 456] width 43 height 34
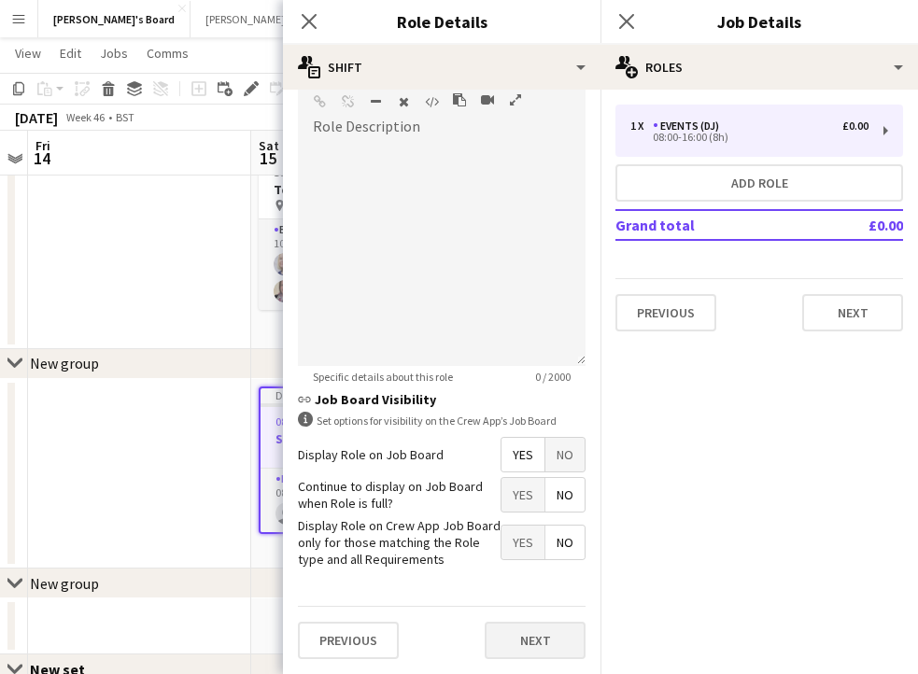
scroll to position [446, 0]
click at [538, 630] on button "Next" at bounding box center [535, 640] width 101 height 37
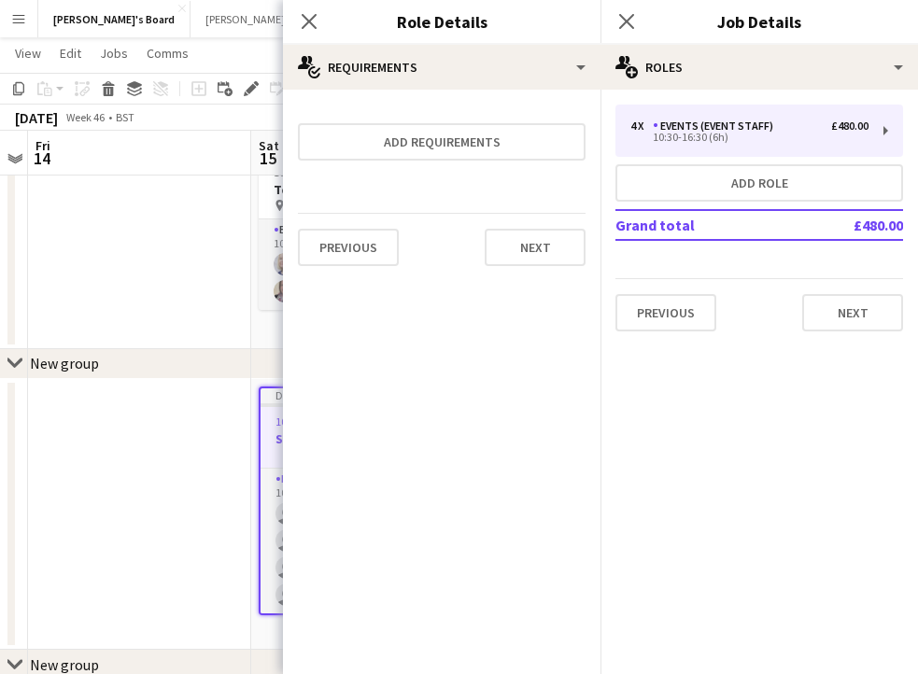
scroll to position [0, 0]
click at [827, 319] on button "Next" at bounding box center [852, 312] width 101 height 37
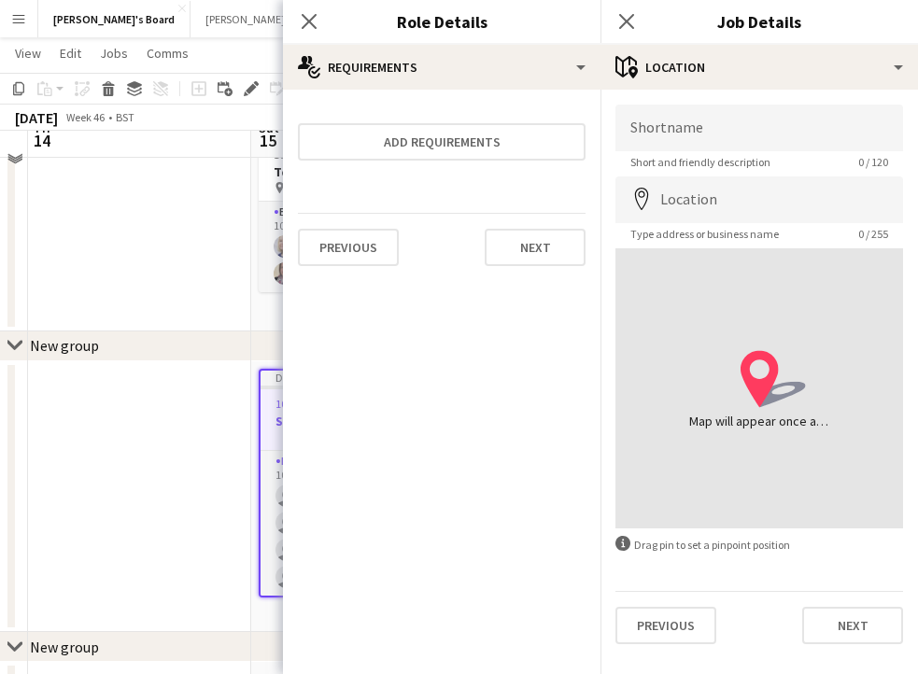
scroll to position [81, 0]
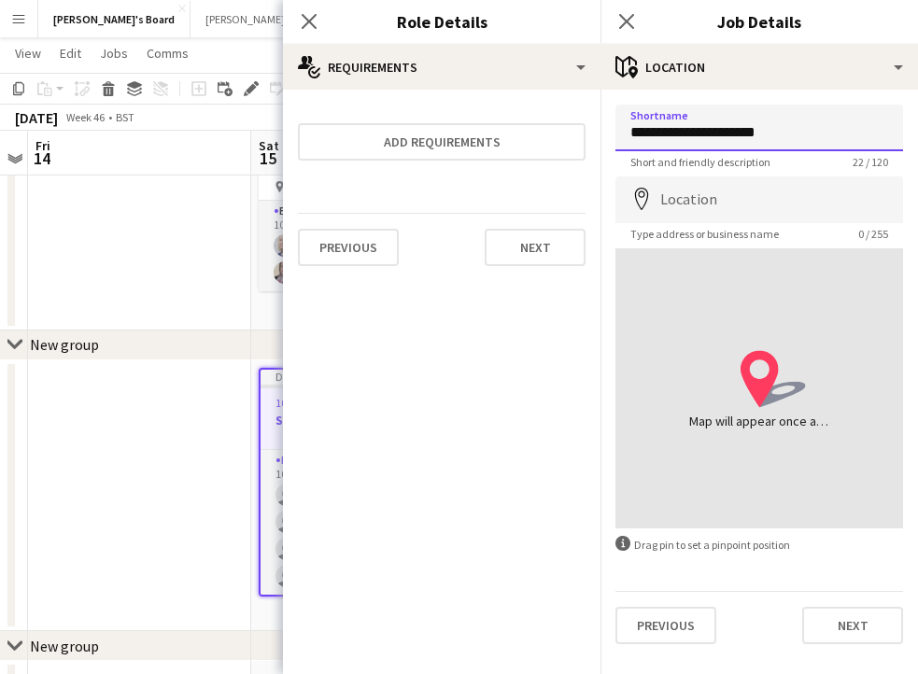
type input "**********"
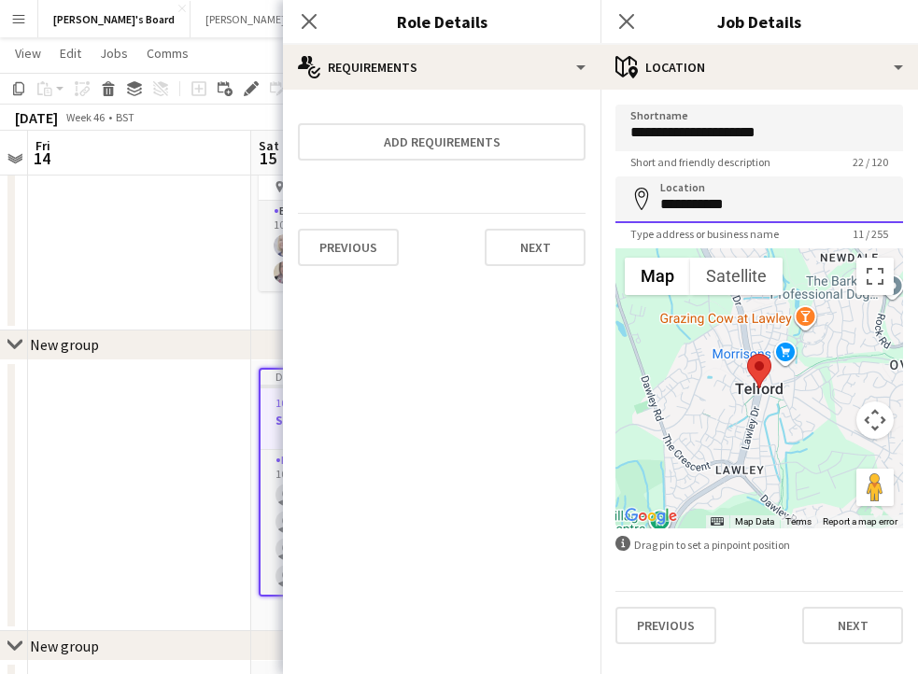
click at [746, 217] on input "**********" at bounding box center [760, 200] width 288 height 47
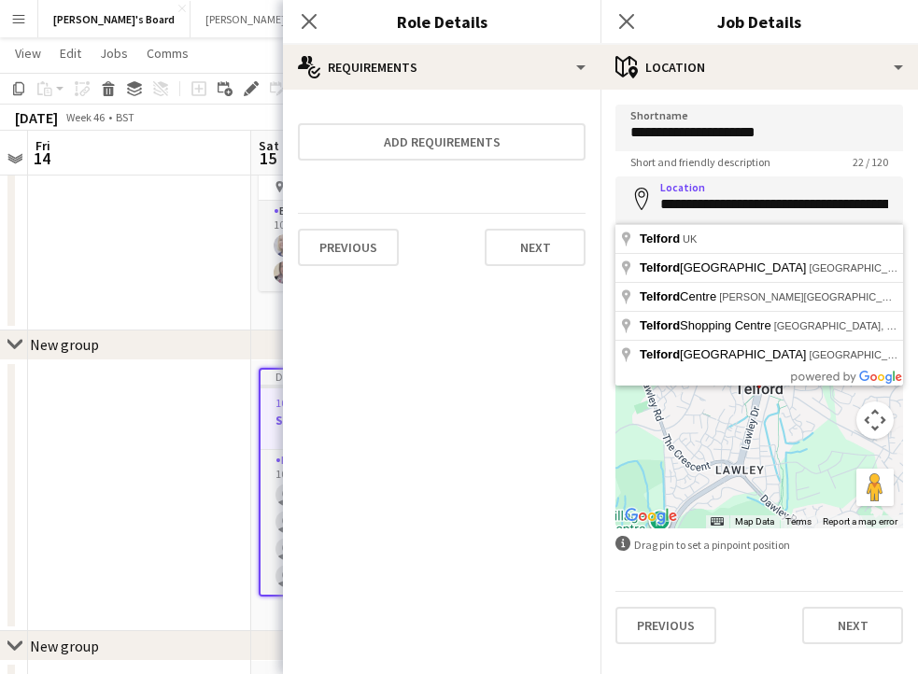
type input "**********"
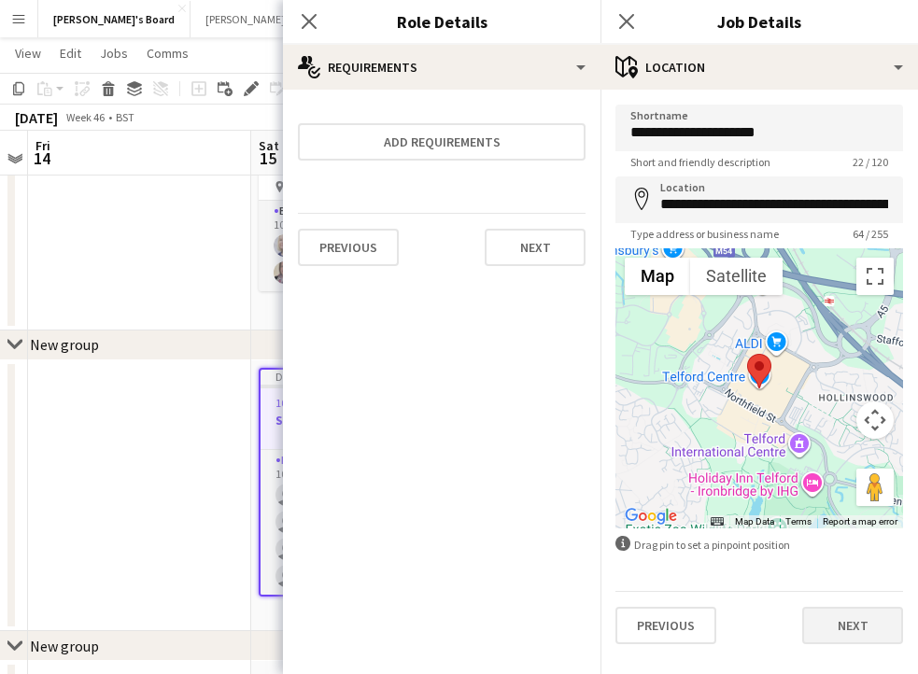
click at [807, 621] on button "Next" at bounding box center [852, 625] width 101 height 37
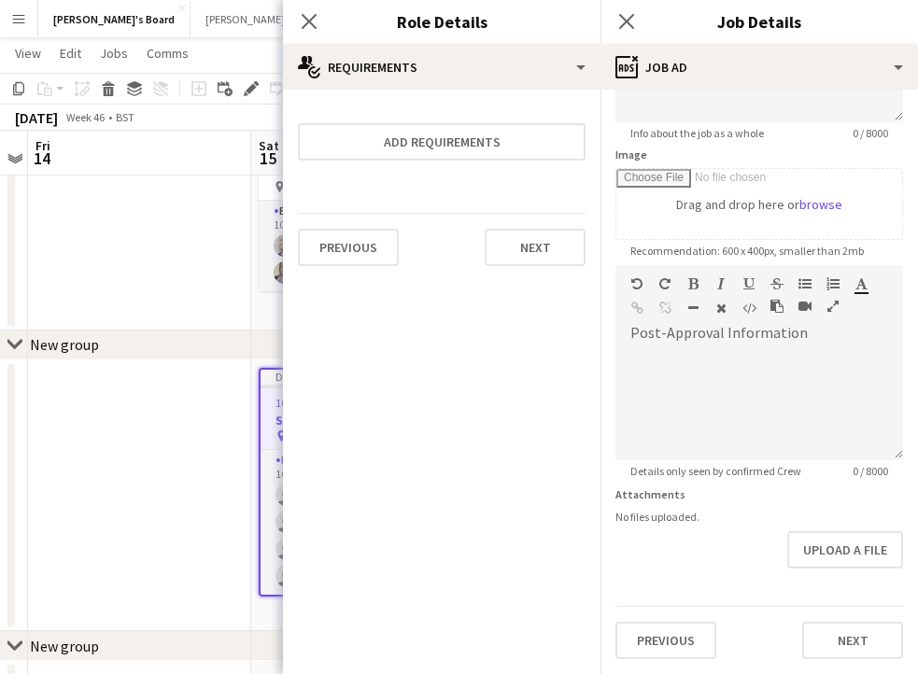
scroll to position [249, 0]
click at [848, 623] on button "Next" at bounding box center [852, 640] width 101 height 37
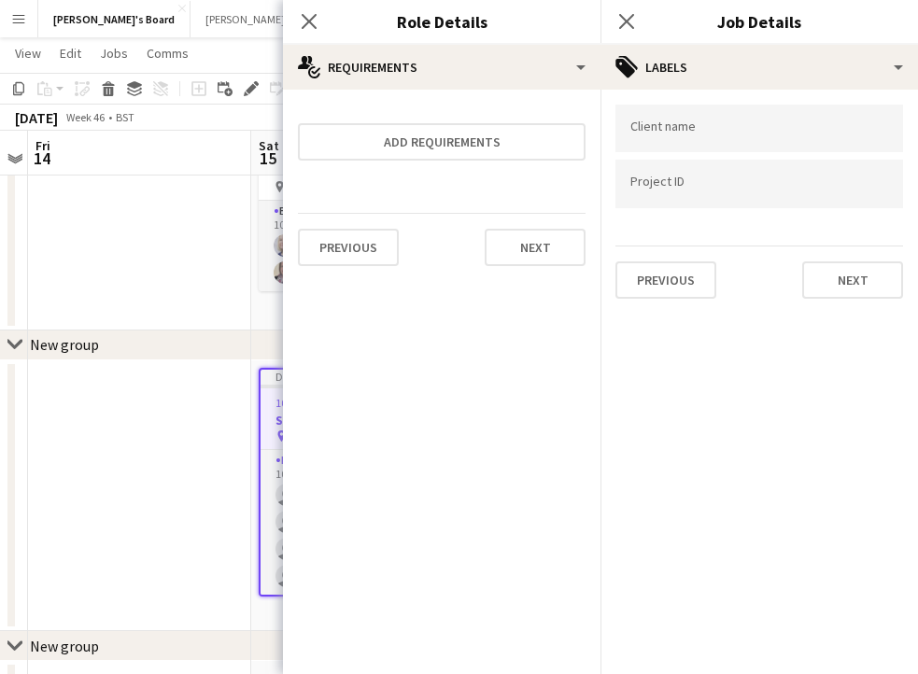
scroll to position [0, 0]
click at [829, 282] on button "Next" at bounding box center [852, 280] width 101 height 37
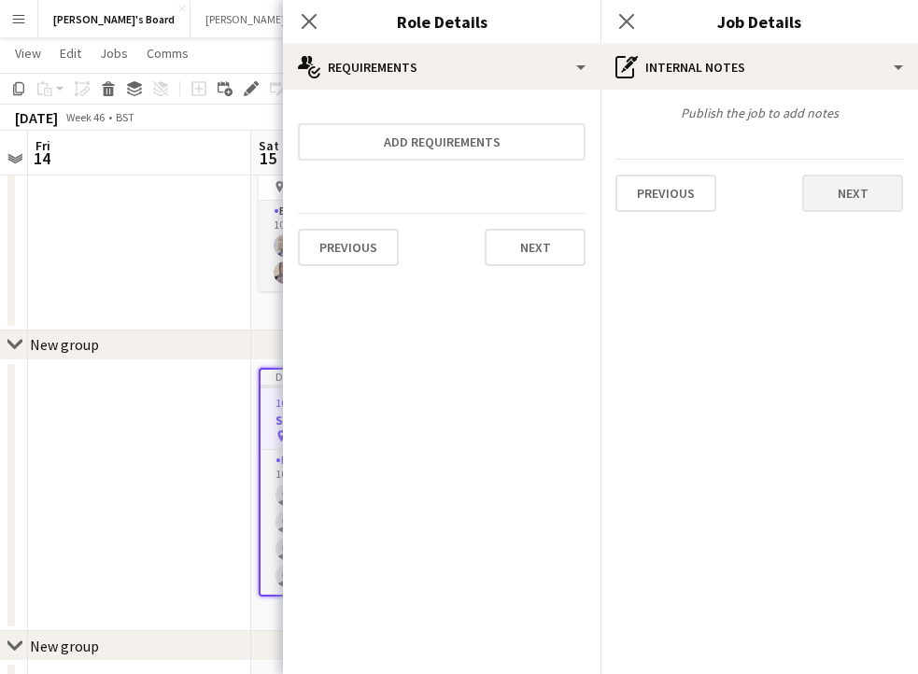
click at [839, 185] on button "Next" at bounding box center [852, 193] width 101 height 37
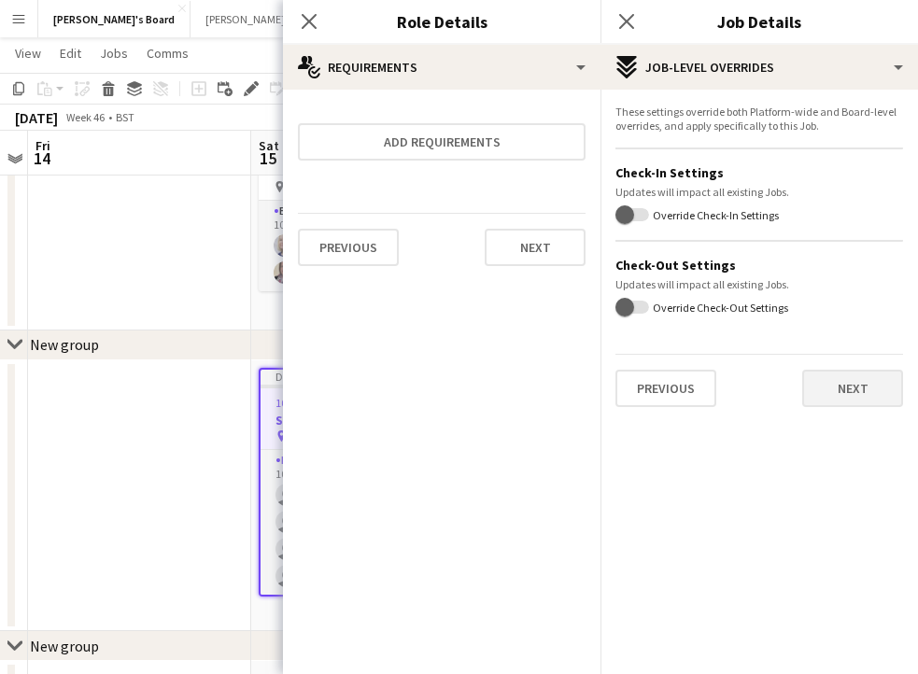
click at [848, 402] on button "Next" at bounding box center [852, 388] width 101 height 37
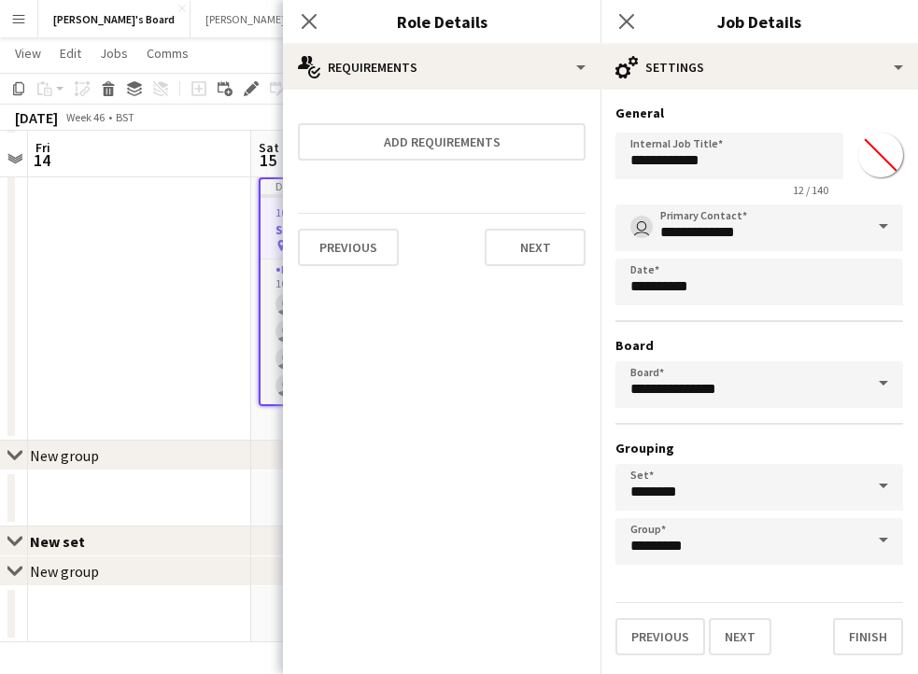
scroll to position [272, 0]
click at [855, 614] on div "Previous Next Finish" at bounding box center [760, 628] width 288 height 53
click at [855, 621] on button "Finish" at bounding box center [868, 636] width 70 height 37
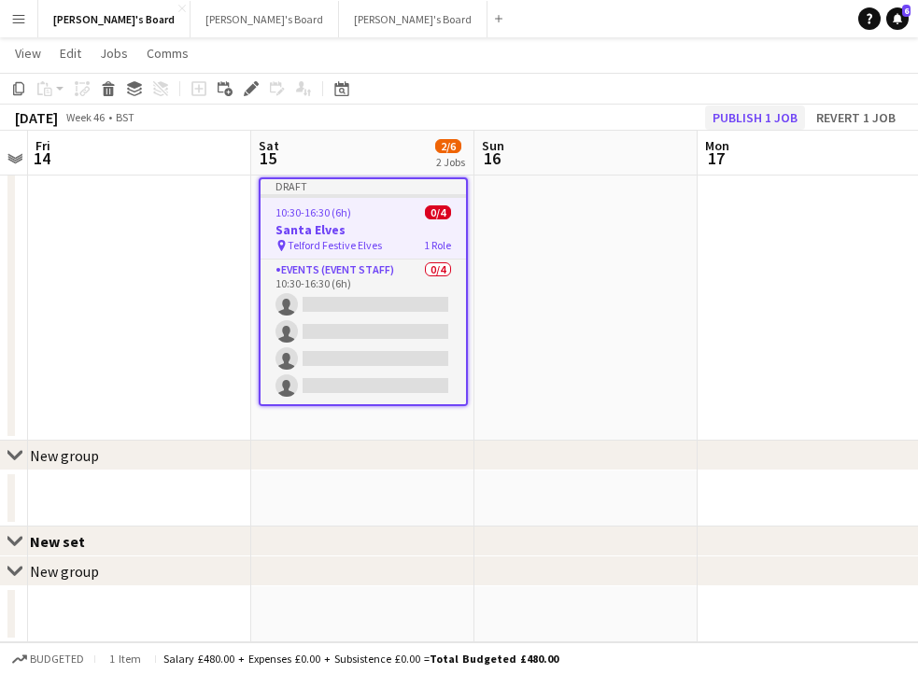
click at [758, 116] on button "Publish 1 job" at bounding box center [755, 118] width 100 height 24
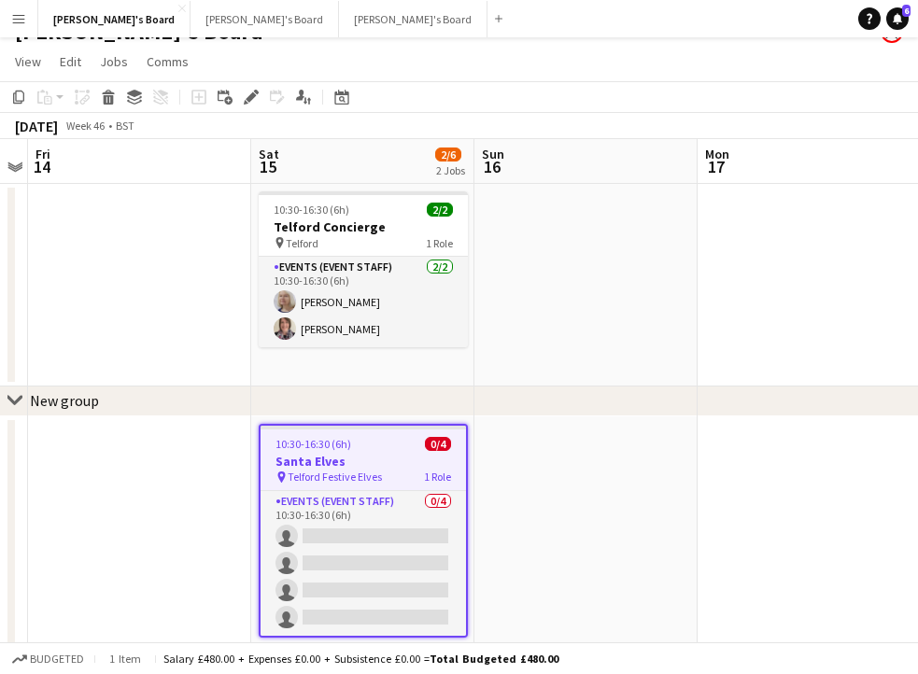
scroll to position [27, 0]
